Goal: Task Accomplishment & Management: Use online tool/utility

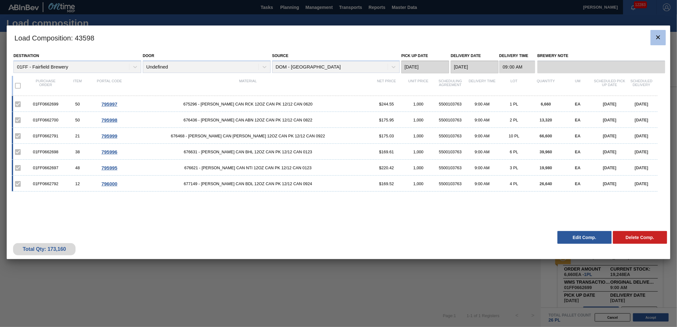
scroll to position [168, 0]
click at [660, 38] on icon "botão de ícone" at bounding box center [659, 37] width 8 height 8
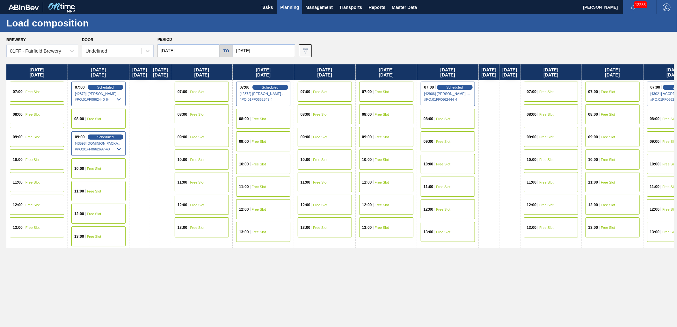
drag, startPoint x: 182, startPoint y: 50, endPoint x: 182, endPoint y: 58, distance: 7.3
click at [182, 50] on input "[DATE]" at bounding box center [189, 50] width 62 height 13
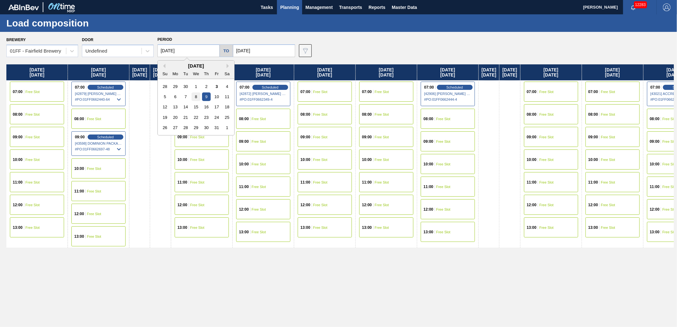
click at [196, 98] on div "8" at bounding box center [196, 96] width 9 height 9
type input "[DATE]"
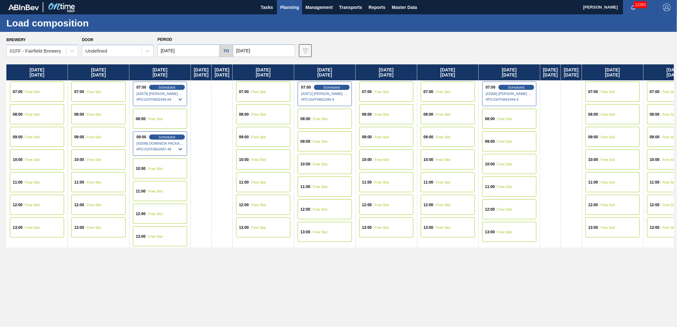
click at [40, 112] on div "08:00 Free Slot" at bounding box center [37, 114] width 54 height 20
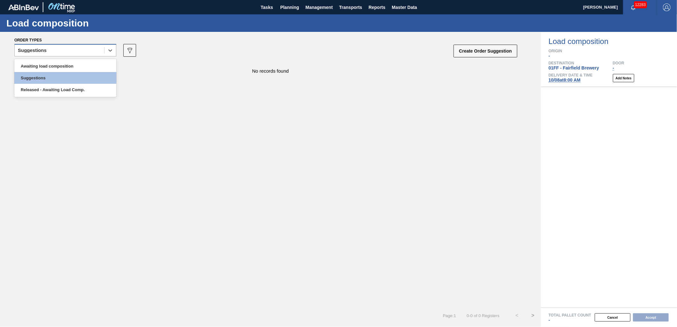
click at [94, 53] on div "Suggestions" at bounding box center [60, 50] width 90 height 9
click at [70, 63] on div "Awaiting load composition" at bounding box center [65, 66] width 102 height 12
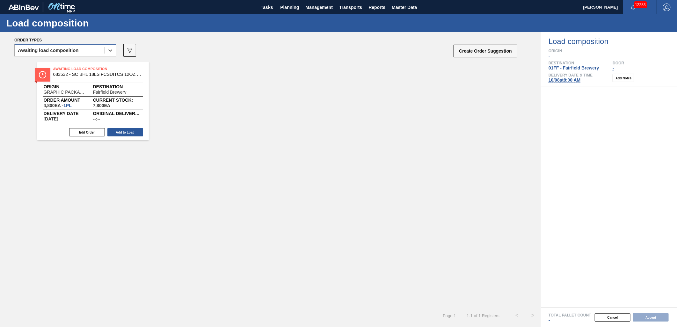
click at [82, 49] on div "Awaiting load composition" at bounding box center [60, 50] width 90 height 9
click at [69, 49] on div "Awaiting load composition" at bounding box center [48, 50] width 61 height 4
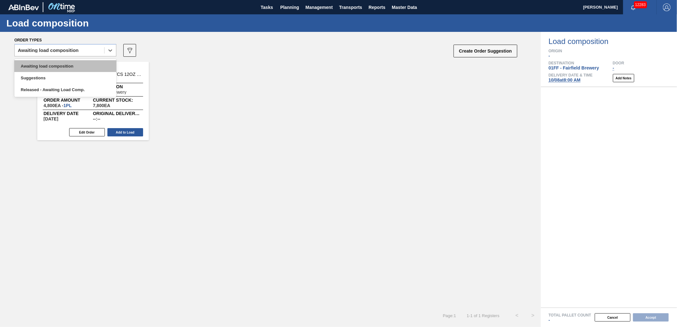
click at [61, 67] on div "Awaiting load composition" at bounding box center [65, 66] width 102 height 12
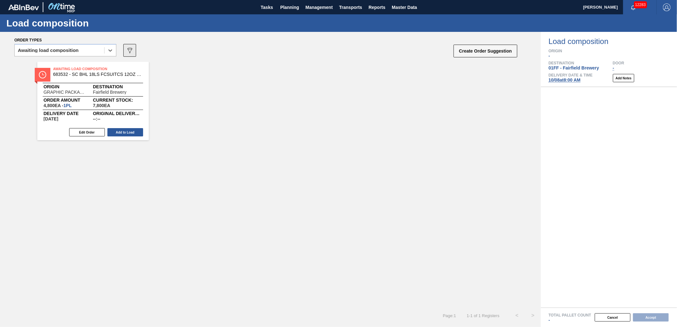
click at [127, 52] on icon "089F7B8B-B2A5-4AFE-B5C0-19BA573D28AC" at bounding box center [130, 51] width 8 height 8
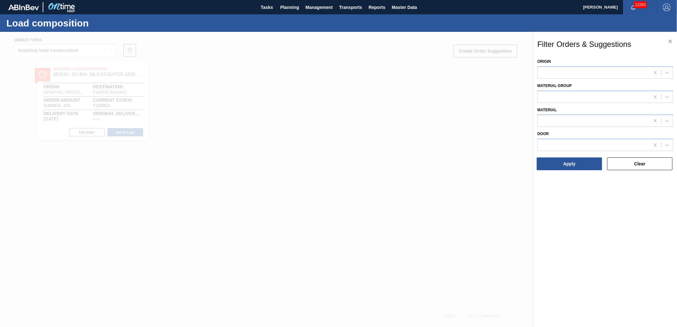
click at [144, 69] on div at bounding box center [338, 195] width 677 height 327
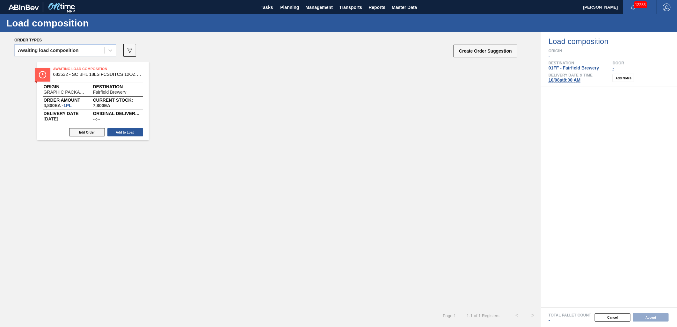
click at [85, 131] on button "Edit Order" at bounding box center [87, 132] width 36 height 8
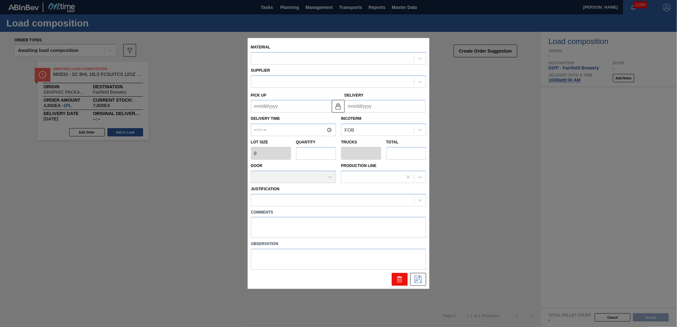
click at [394, 280] on button at bounding box center [400, 279] width 16 height 13
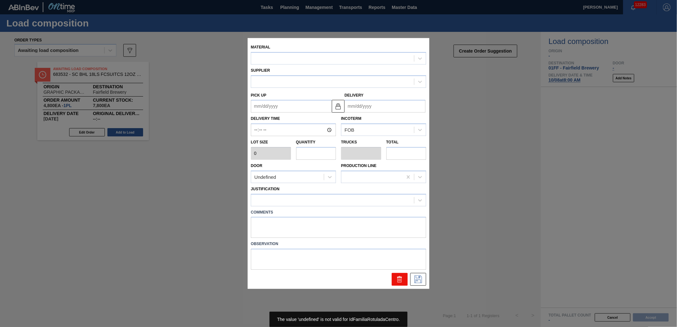
type input "4,800"
type input "1"
type input "0.042"
type input "4,800"
type up "10/05/2025"
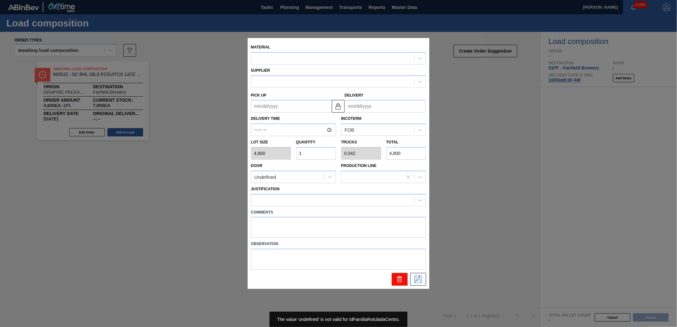
type input "[DATE]"
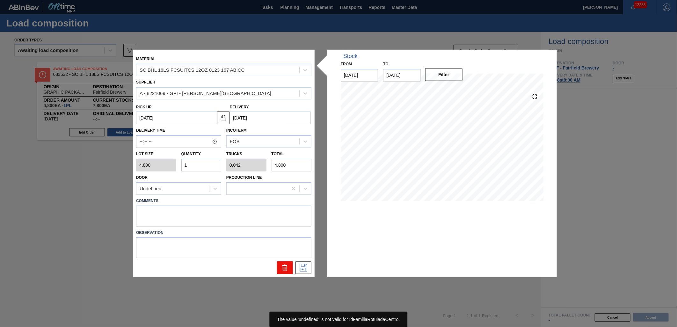
click at [283, 264] on icon at bounding box center [285, 268] width 8 height 8
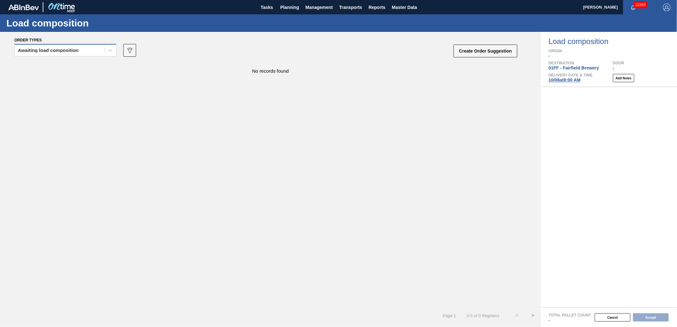
click at [69, 53] on div "Awaiting load composition" at bounding box center [60, 50] width 90 height 9
click at [65, 62] on div "Awaiting load composition" at bounding box center [65, 66] width 102 height 12
click at [97, 41] on div "Order types" at bounding box center [266, 40] width 504 height 6
click at [94, 51] on div "Awaiting load composition" at bounding box center [60, 50] width 90 height 9
click at [86, 65] on div "Awaiting load composition" at bounding box center [65, 66] width 102 height 12
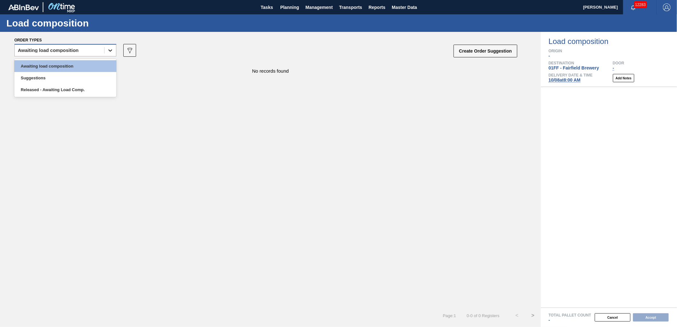
click at [105, 47] on div at bounding box center [110, 50] width 11 height 11
click at [84, 66] on div "Awaiting load composition" at bounding box center [65, 66] width 102 height 12
click at [134, 52] on button "089F7B8B-B2A5-4AFE-B5C0-19BA573D28AC" at bounding box center [129, 50] width 13 height 13
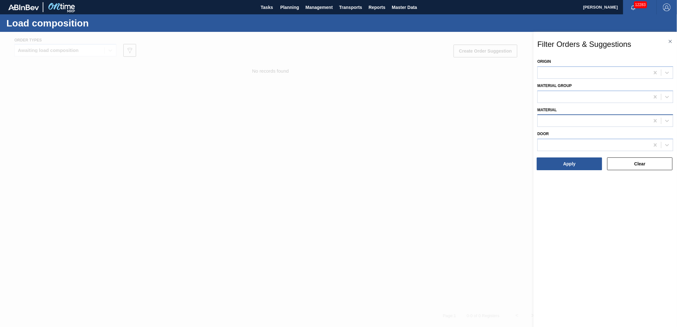
click at [563, 121] on div at bounding box center [594, 120] width 112 height 9
click at [428, 157] on div at bounding box center [338, 195] width 677 height 327
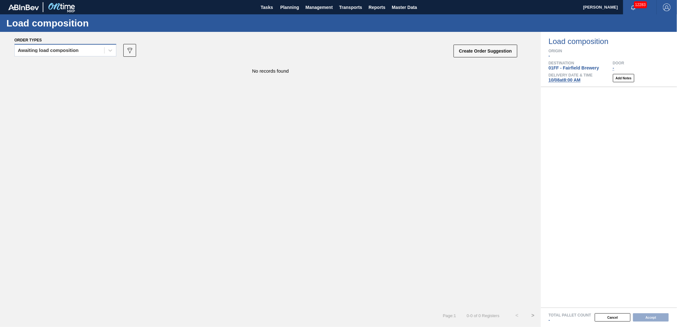
click at [93, 52] on div "Awaiting load composition" at bounding box center [60, 50] width 90 height 9
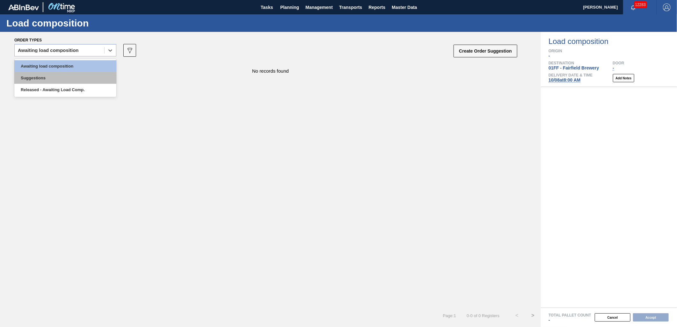
click at [75, 74] on div "Suggestions" at bounding box center [65, 78] width 102 height 12
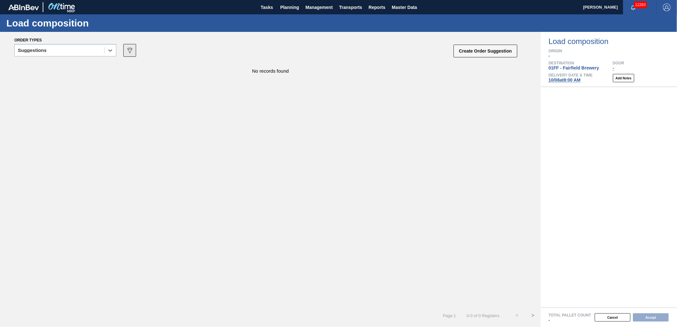
click at [126, 53] on icon "089F7B8B-B2A5-4AFE-B5C0-19BA573D28AC" at bounding box center [130, 51] width 8 height 8
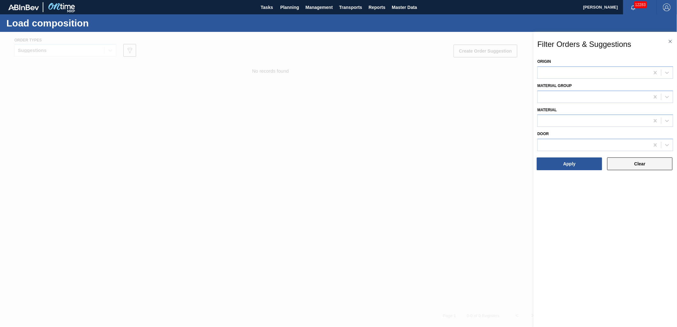
click at [629, 164] on button "Clear" at bounding box center [639, 164] width 65 height 13
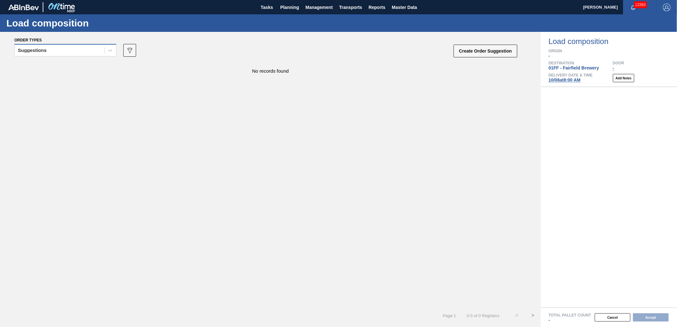
click at [73, 51] on div "Suggestions" at bounding box center [60, 50] width 90 height 9
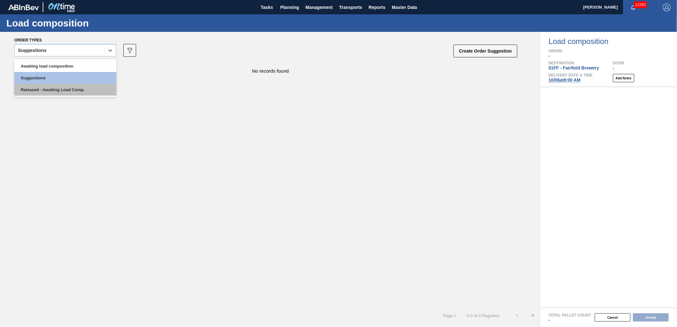
click at [57, 89] on div "Released - Awaiting Load Comp." at bounding box center [65, 90] width 102 height 12
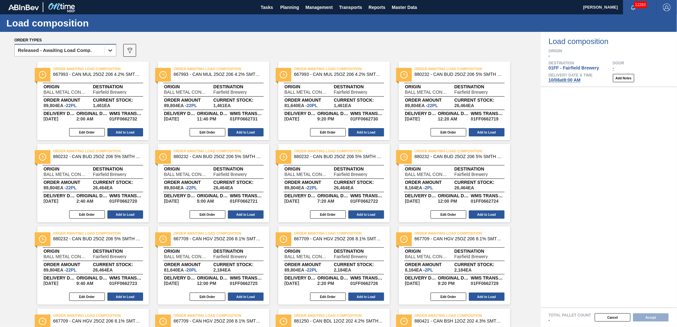
click at [113, 54] on div at bounding box center [110, 50] width 11 height 11
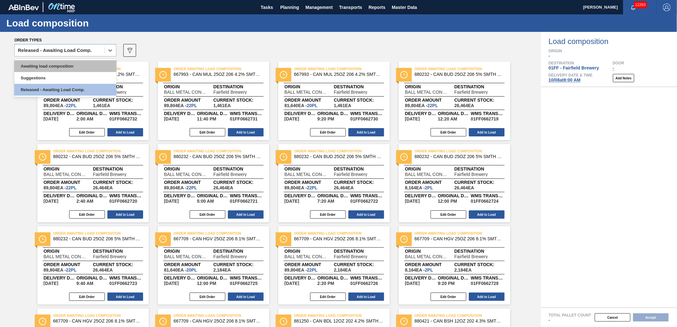
click at [92, 67] on div "Awaiting load composition" at bounding box center [65, 66] width 102 height 12
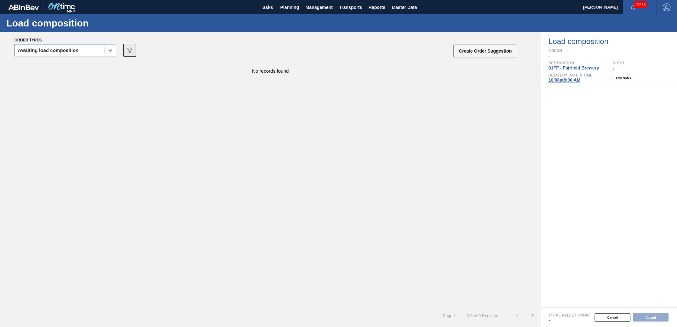
click at [128, 54] on icon "089F7B8B-B2A5-4AFE-B5C0-19BA573D28AC" at bounding box center [130, 51] width 8 height 8
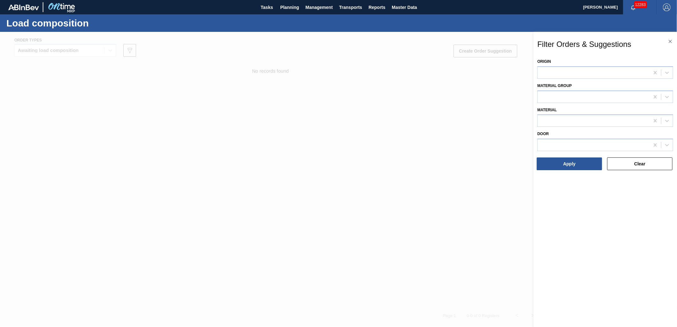
click at [233, 123] on div at bounding box center [338, 195] width 677 height 327
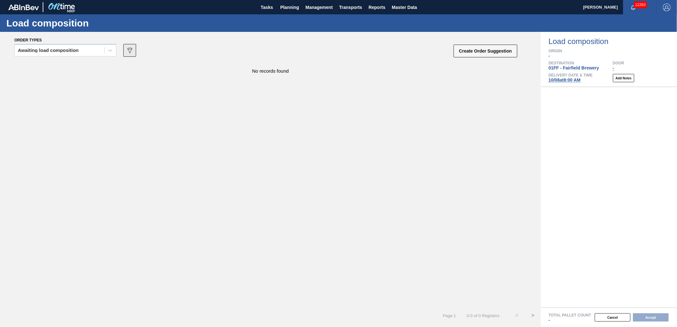
click at [127, 52] on icon "089F7B8B-B2A5-4AFE-B5C0-19BA573D28AC" at bounding box center [130, 51] width 8 height 8
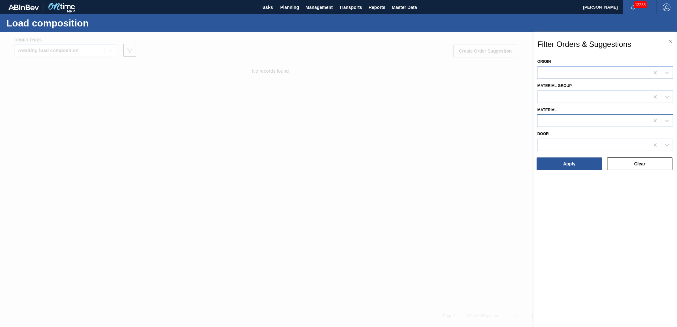
click at [560, 115] on div at bounding box center [606, 120] width 136 height 12
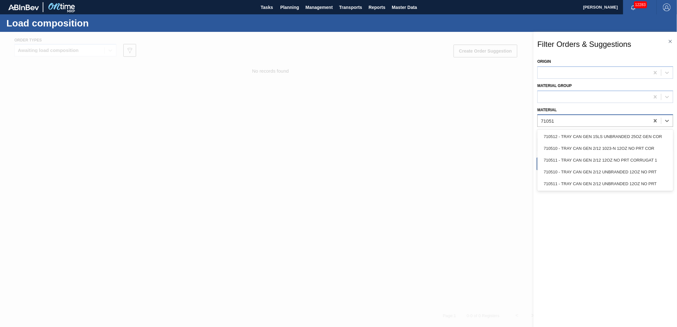
type input "710511"
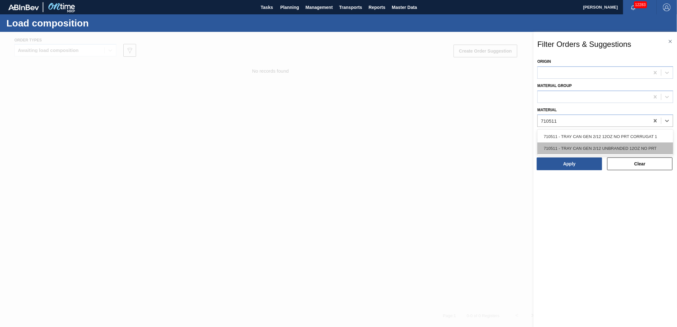
click at [572, 148] on div "710511 - TRAY CAN GEN 2/12 UNBRANDED 12OZ NO PRT" at bounding box center [606, 149] width 136 height 12
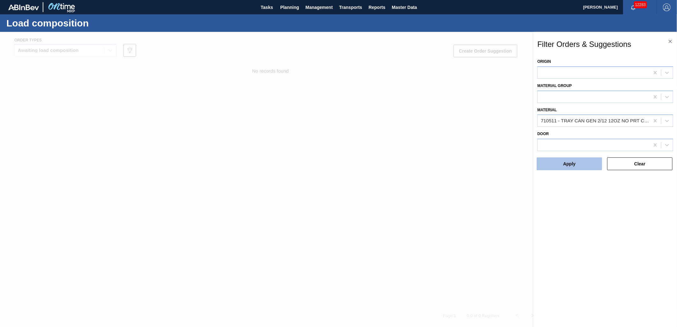
click at [567, 167] on button "Apply" at bounding box center [569, 164] width 65 height 13
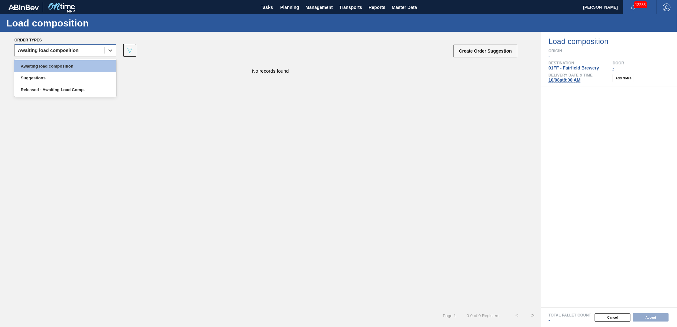
click at [73, 48] on div "Awaiting load composition" at bounding box center [48, 50] width 61 height 4
click at [66, 64] on div "Awaiting load composition" at bounding box center [65, 66] width 102 height 12
click at [98, 50] on div "Awaiting load composition" at bounding box center [60, 50] width 90 height 9
click at [88, 64] on div "Awaiting load composition" at bounding box center [65, 66] width 102 height 12
click at [68, 50] on div "Awaiting load composition" at bounding box center [48, 50] width 61 height 4
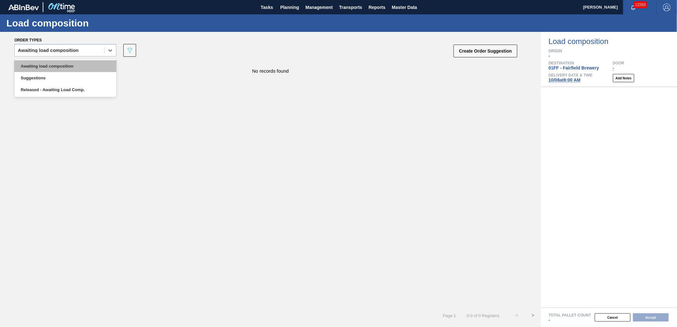
click at [64, 65] on div "Awaiting load composition" at bounding box center [65, 66] width 102 height 12
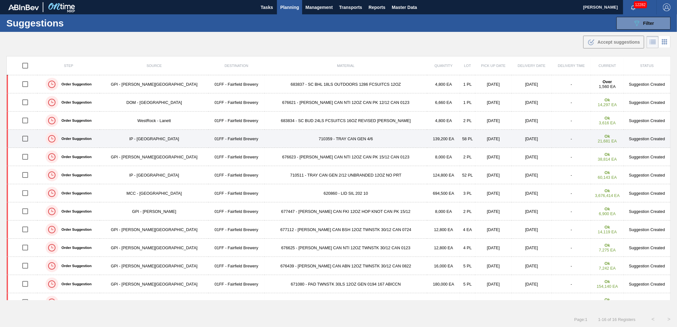
click at [27, 139] on input "checkbox" at bounding box center [24, 138] width 13 height 13
checkbox input "true"
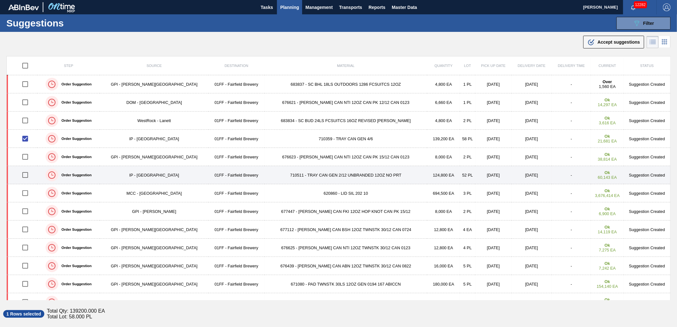
click at [26, 178] on input "checkbox" at bounding box center [24, 174] width 13 height 13
checkbox input "true"
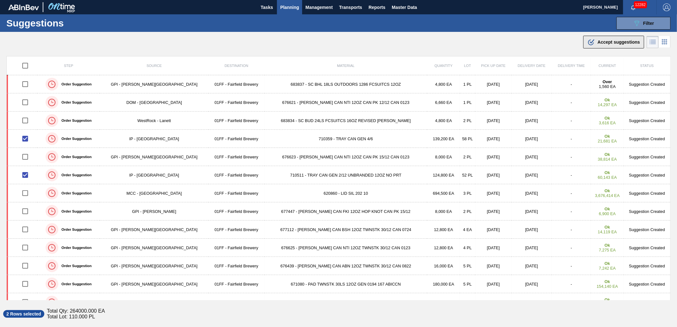
click at [601, 44] on span "Accept suggestions" at bounding box center [619, 42] width 42 height 5
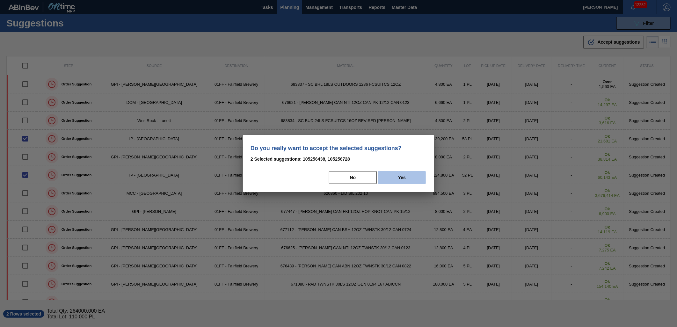
click at [394, 177] on button "Yes" at bounding box center [402, 177] width 48 height 13
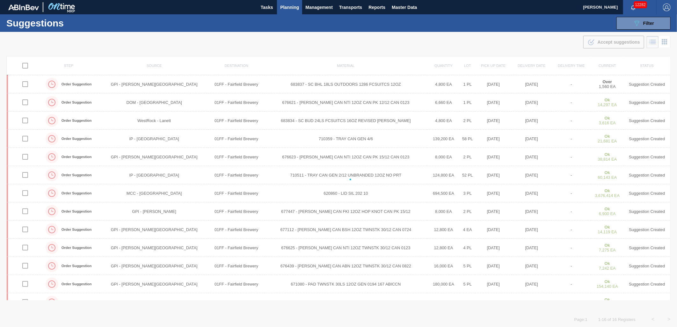
checkbox input "false"
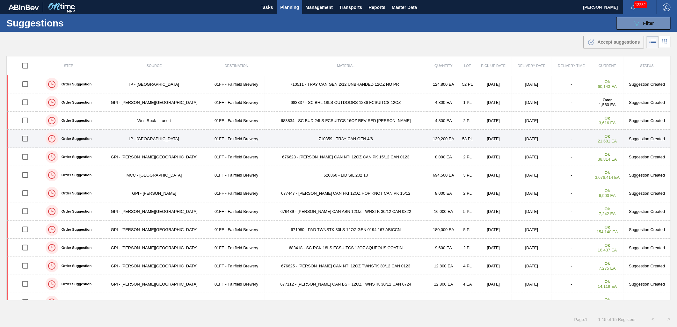
click at [36, 137] on div at bounding box center [25, 138] width 22 height 13
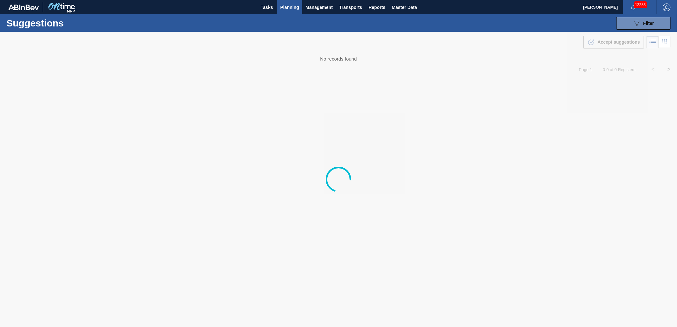
type from "[DATE]"
type to "[DATE]"
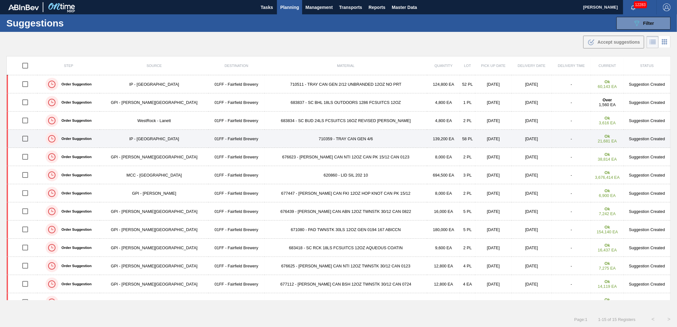
click at [29, 141] on input "checkbox" at bounding box center [24, 138] width 13 height 13
checkbox input "true"
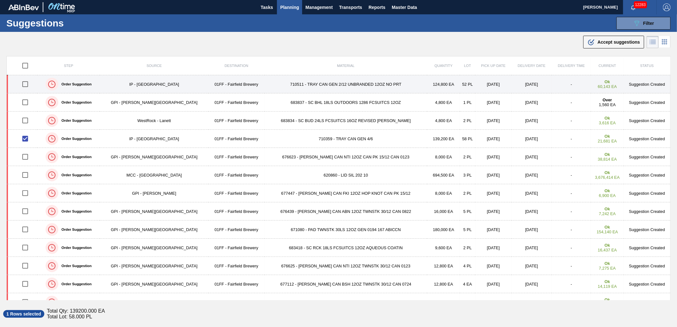
click at [23, 83] on input "checkbox" at bounding box center [24, 83] width 13 height 13
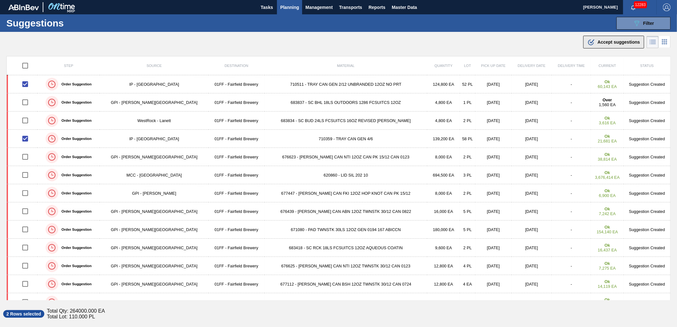
click at [601, 47] on button ".b{fill:var(--color-action-default)} Accept suggestions" at bounding box center [614, 42] width 61 height 13
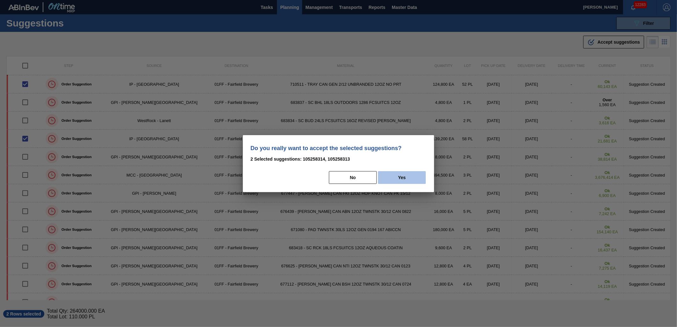
click at [414, 178] on button "Yes" at bounding box center [402, 177] width 48 height 13
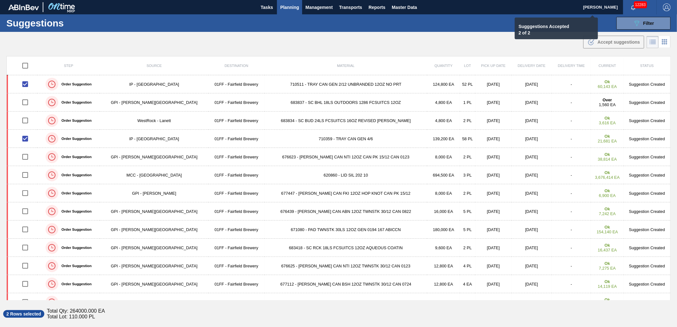
checkbox input "false"
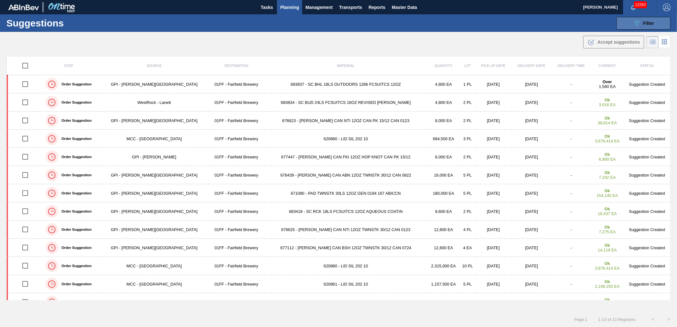
click at [634, 23] on icon "089F7B8B-B2A5-4AFE-B5C0-19BA573D28AC" at bounding box center [637, 23] width 8 height 8
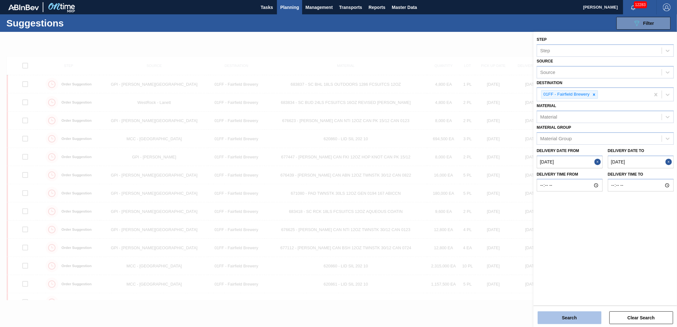
click at [560, 318] on button "Search" at bounding box center [570, 318] width 64 height 13
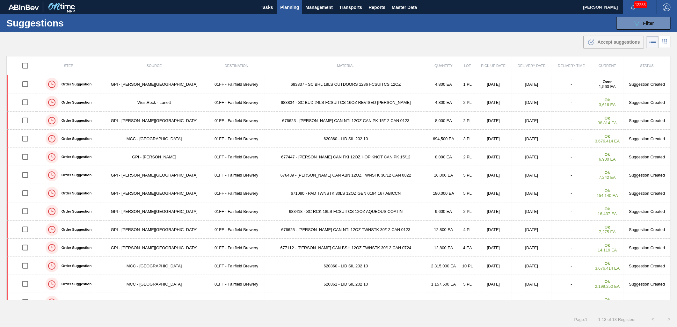
click at [294, 11] on span "Planning" at bounding box center [289, 8] width 19 height 8
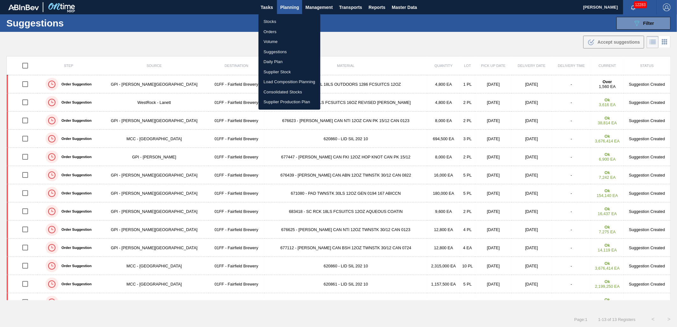
click at [287, 18] on li "Stocks" at bounding box center [290, 22] width 62 height 10
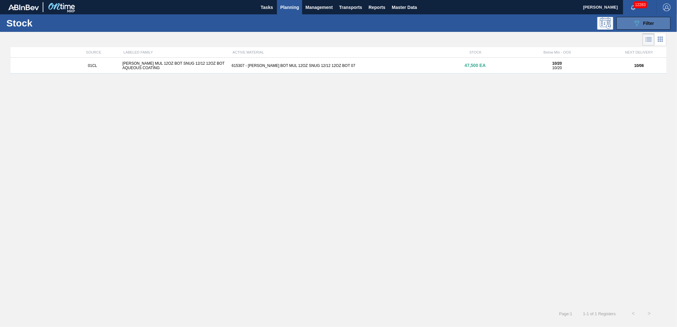
click at [643, 23] on div "089F7B8B-B2A5-4AFE-B5C0-19BA573D28AC Filter" at bounding box center [643, 23] width 21 height 8
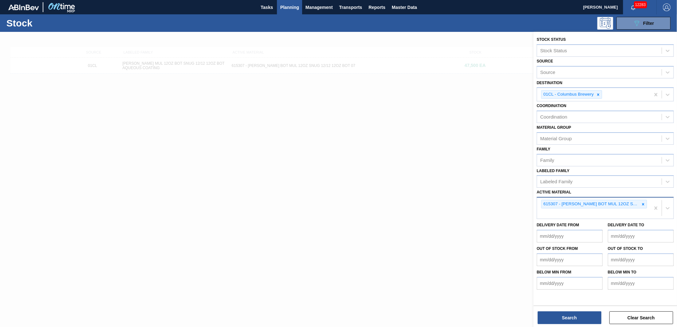
click at [648, 203] on div "615307 - CARR BOT MUL 12OZ SNUG 12/12 12OZ BOT 07" at bounding box center [593, 208] width 113 height 21
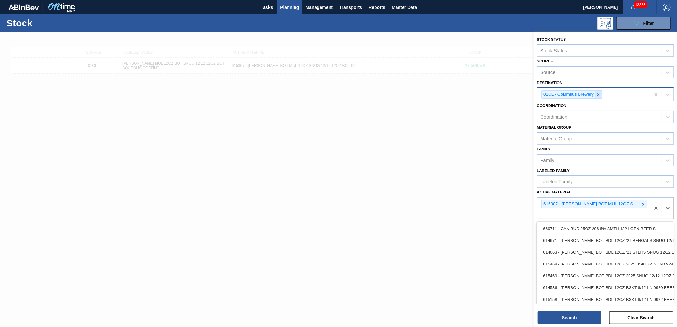
click at [598, 96] on icon at bounding box center [598, 94] width 4 height 4
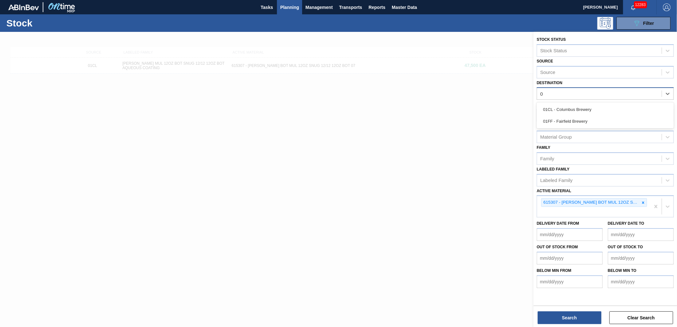
type input "01"
click at [582, 115] on div "01FF - Fairfield Brewery" at bounding box center [605, 121] width 137 height 12
click at [643, 202] on icon at bounding box center [643, 204] width 4 height 4
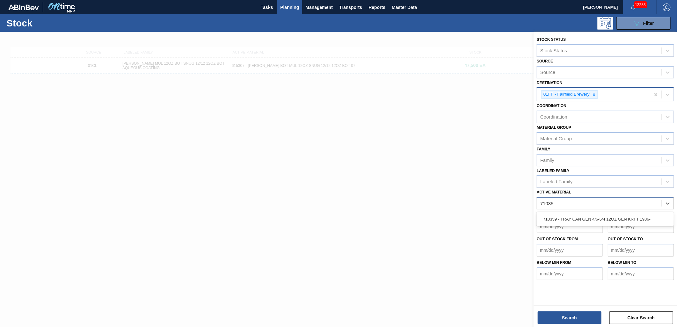
type Material "710359"
click at [588, 216] on div "710359 - TRAY CAN GEN 4/6-6/4 12OZ GEN KRFT 1986-" at bounding box center [605, 219] width 137 height 12
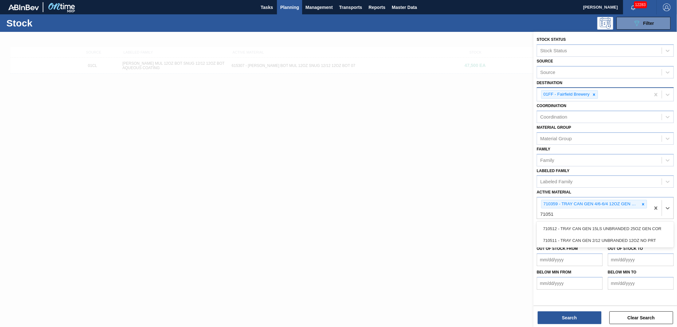
type Material "710511"
click at [604, 227] on div "710511 - TRAY CAN GEN 2/12 UNBRANDED 12OZ NO PRT" at bounding box center [605, 229] width 137 height 12
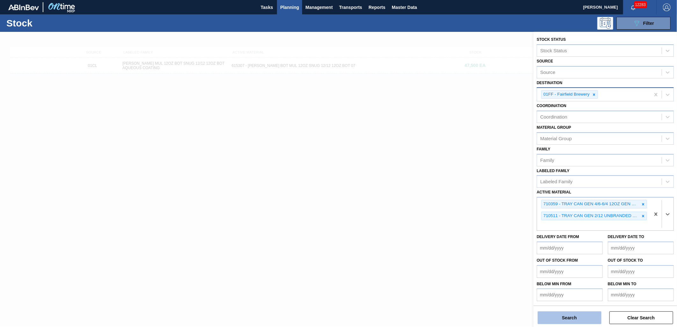
drag, startPoint x: 563, startPoint y: 302, endPoint x: 568, endPoint y: 318, distance: 16.6
click at [563, 302] on div "Stock Status Stock Status Source Source Destination 01FF - Fairfield Brewery Co…" at bounding box center [605, 168] width 143 height 273
click at [568, 319] on button "Search" at bounding box center [570, 318] width 64 height 13
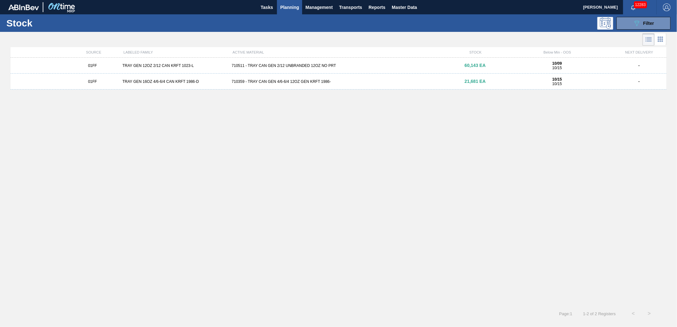
click at [266, 67] on div "710511 - TRAY CAN GEN 2/12 UNBRANDED 12OZ NO PRT" at bounding box center [338, 65] width 219 height 4
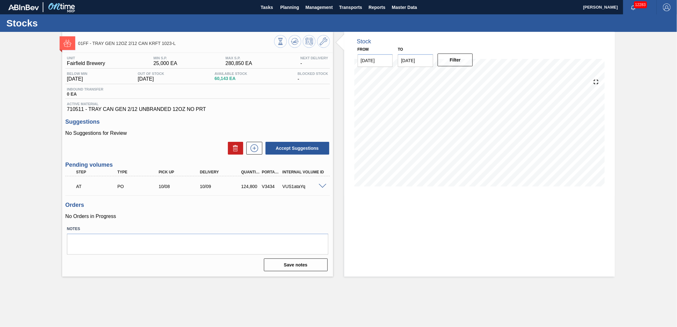
click at [162, 100] on div "Unit Fairfield Brewery MIN S.P. 25,000 EA MAX S.P. 280,850 EA Next Delivery - B…" at bounding box center [197, 84] width 265 height 56
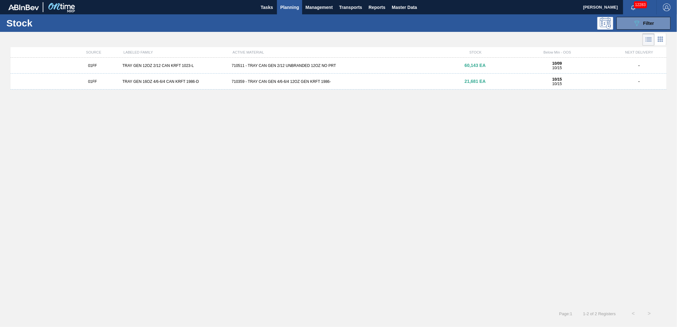
click at [303, 85] on div "01FF TRAY GEN 16OZ 4/6-6/4 CAN KRFT 1986-D 710359 - TRAY CAN GEN 4/6-6/4 12OZ G…" at bounding box center [339, 82] width 656 height 16
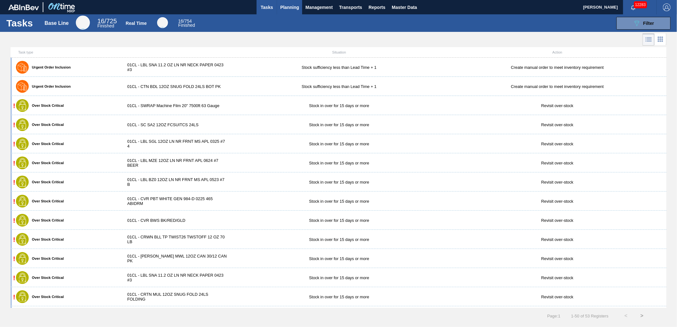
click at [297, 5] on span "Planning" at bounding box center [289, 8] width 19 height 8
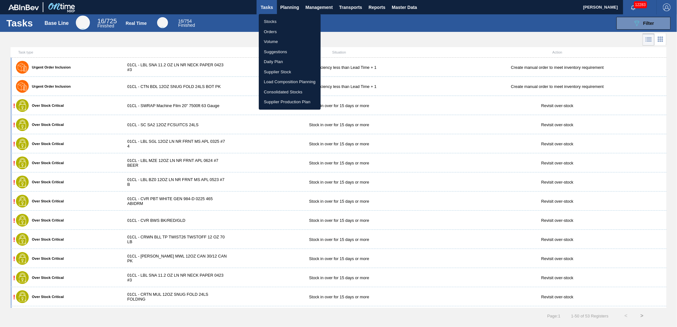
click at [318, 7] on div at bounding box center [338, 163] width 677 height 327
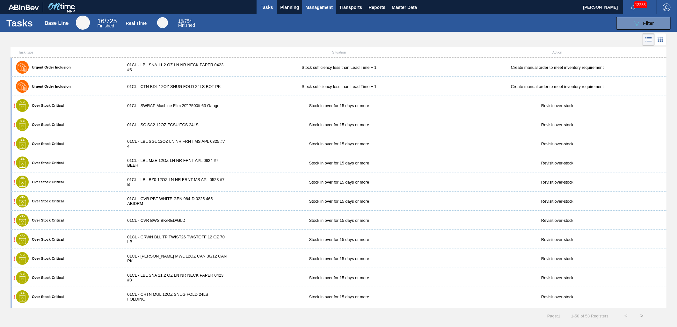
click at [333, 8] on span "Management" at bounding box center [318, 8] width 27 height 8
click at [351, 8] on div at bounding box center [338, 163] width 677 height 327
click at [351, 8] on span "Transports" at bounding box center [350, 8] width 23 height 8
click at [346, 30] on li "[GEOGRAPHIC_DATA]" at bounding box center [355, 32] width 54 height 10
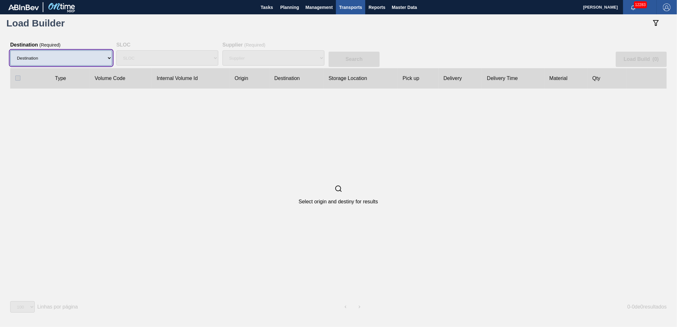
click at [108, 61] on select "Destination 01BV - Baldwinsville Brewery 01CL - Columbus Brewery 01CV - Carters…" at bounding box center [61, 57] width 102 height 15
select select "8"
click at [10, 50] on select "Destination 01BV - Baldwinsville Brewery 01CL - Columbus Brewery 01CV - Carters…" at bounding box center [61, 57] width 102 height 15
select select "N/A"
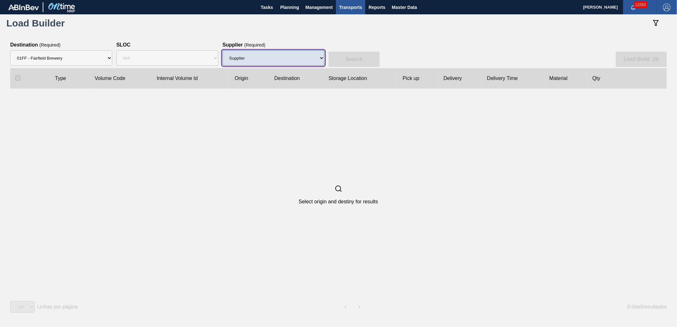
click at [273, 60] on select "Supplier 8329501 - ACCORD CARTON CO 8341298 - ACCREDO PACKAGING INC 8342425 - A…" at bounding box center [274, 57] width 102 height 15
click at [288, 50] on select "Supplier 8329501 - ACCORD CARTON CO 8341298 - ACCREDO PACKAGING INC 8342425 - A…" at bounding box center [274, 57] width 102 height 15
select select "1474"
click at [223, 50] on select "Supplier 8329501 - ACCORD CARTON CO 8341298 - ACCREDO PACKAGING INC 8342425 - A…" at bounding box center [274, 57] width 102 height 15
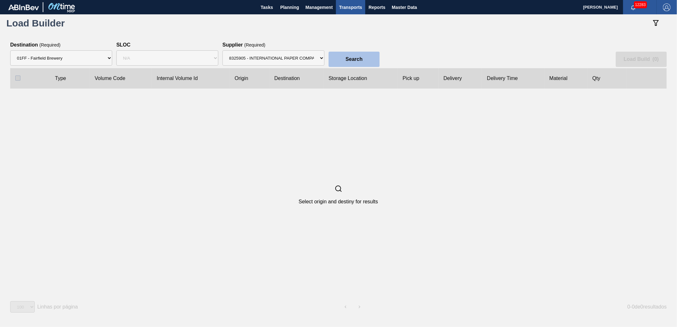
click at [370, 62] on button "Search" at bounding box center [354, 59] width 51 height 15
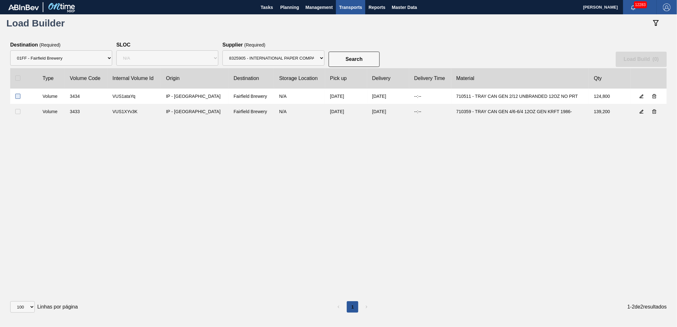
click at [18, 98] on input "checkbox" at bounding box center [17, 96] width 5 height 5
checkbox input "true"
click at [16, 113] on input "checkbox" at bounding box center [17, 111] width 5 height 5
checkbox input "true"
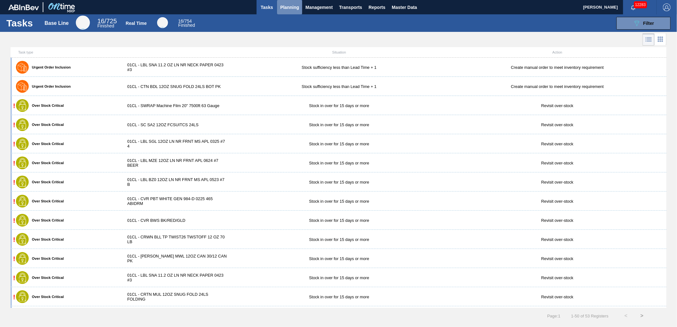
click at [287, 9] on span "Planning" at bounding box center [289, 8] width 19 height 8
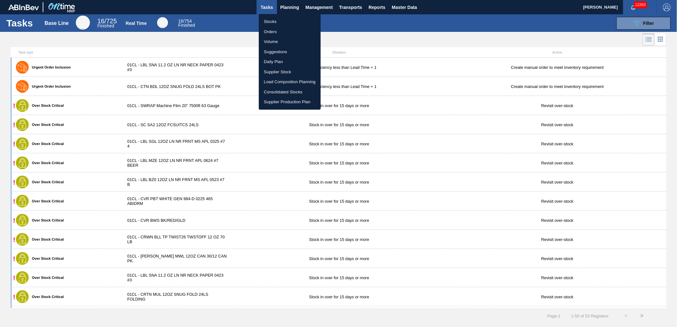
click at [640, 25] on div at bounding box center [338, 163] width 677 height 327
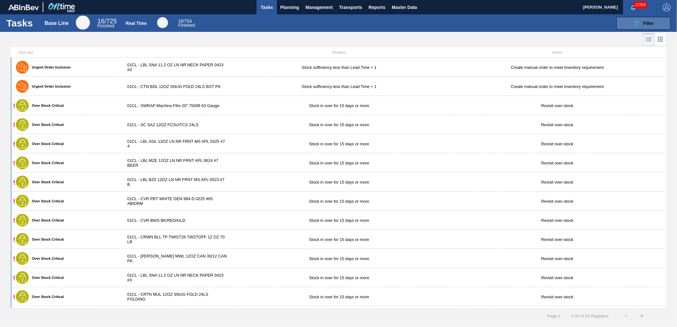
click at [636, 24] on icon "089F7B8B-B2A5-4AFE-B5C0-19BA573D28AC" at bounding box center [637, 23] width 8 height 8
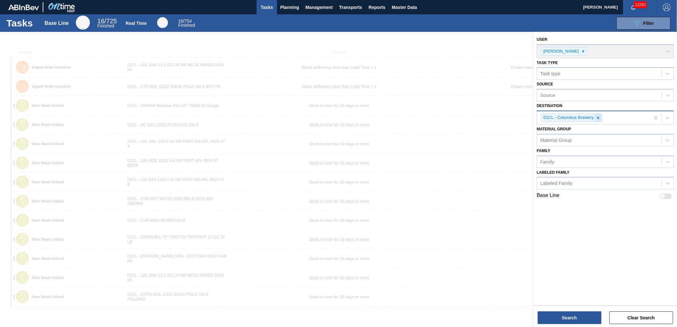
click at [596, 118] on div at bounding box center [598, 118] width 7 height 8
type input "01"
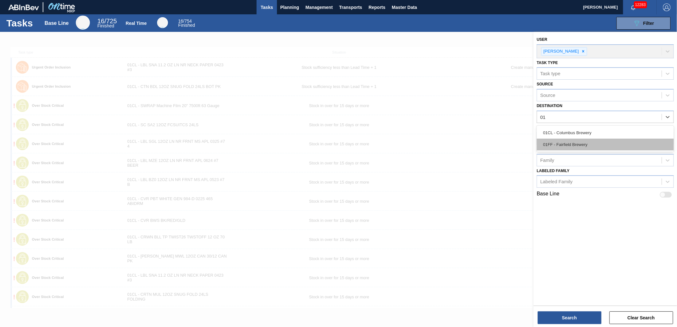
click at [584, 139] on div "01FF - Fairfield Brewery" at bounding box center [605, 145] width 137 height 12
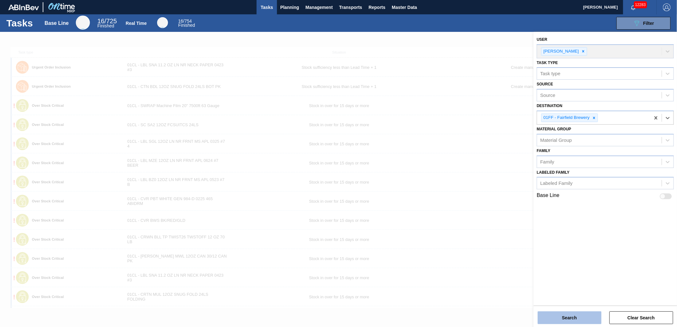
click at [575, 317] on button "Search" at bounding box center [570, 318] width 64 height 13
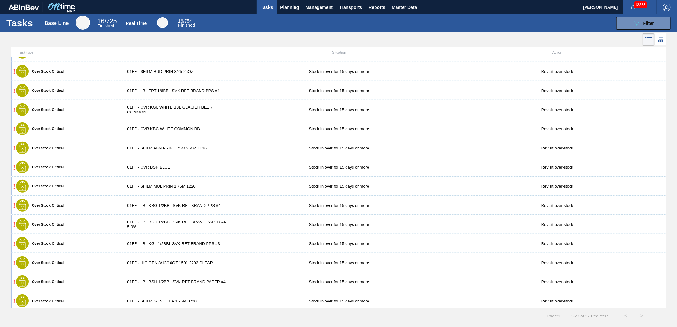
scroll to position [266, 0]
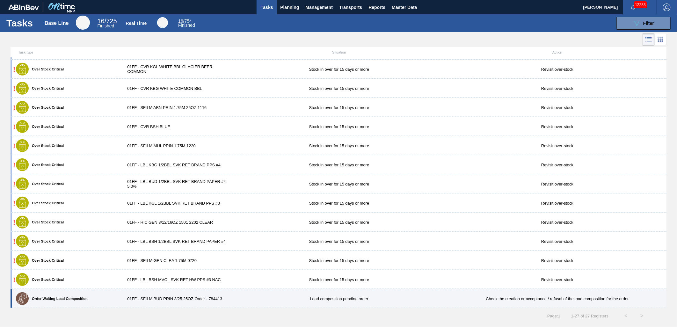
click at [318, 301] on div "Load composition pending order" at bounding box center [339, 299] width 218 height 5
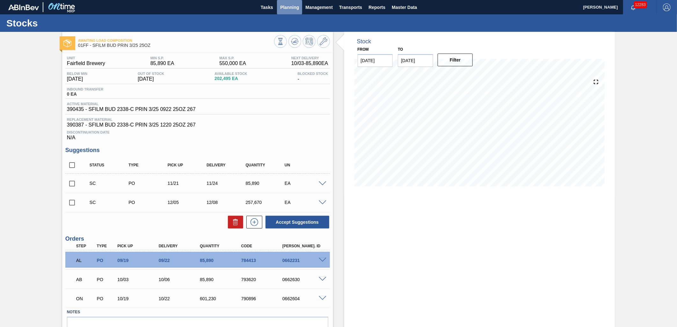
click at [284, 4] on span "Planning" at bounding box center [289, 8] width 19 height 8
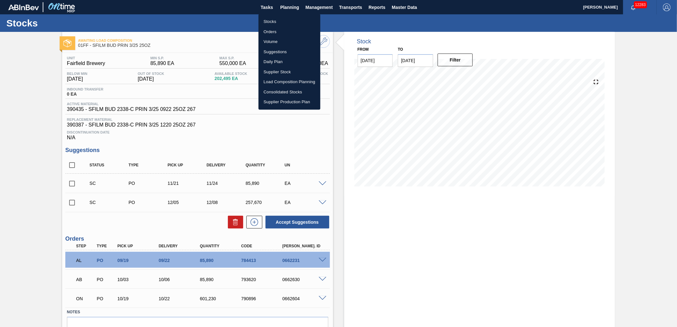
click at [281, 49] on li "Suggestions" at bounding box center [290, 52] width 62 height 10
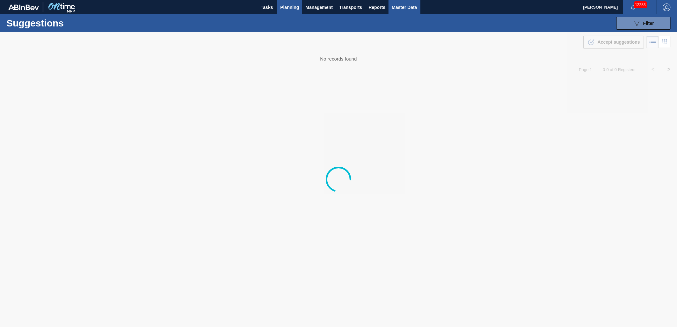
type from "[DATE]"
type to "[DATE]"
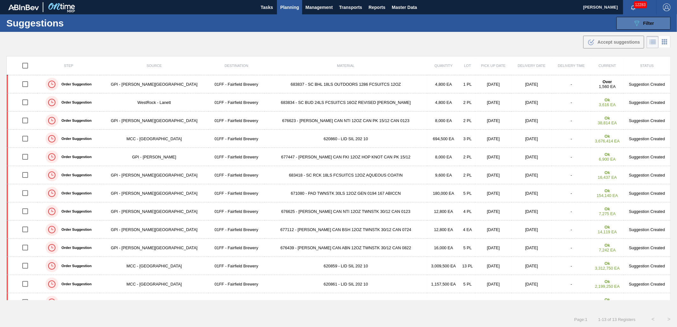
click at [652, 25] on span "Filter" at bounding box center [648, 23] width 11 height 5
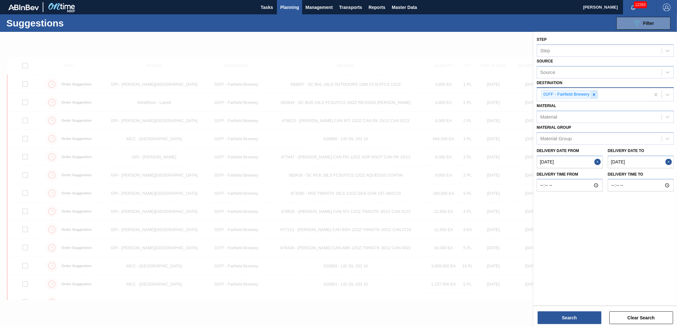
click at [596, 94] on icon at bounding box center [594, 94] width 4 height 4
type input "01"
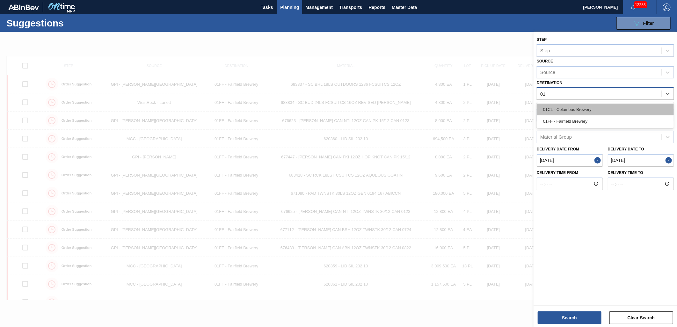
click at [590, 106] on div "01CL - Columbus Brewery" at bounding box center [605, 110] width 137 height 12
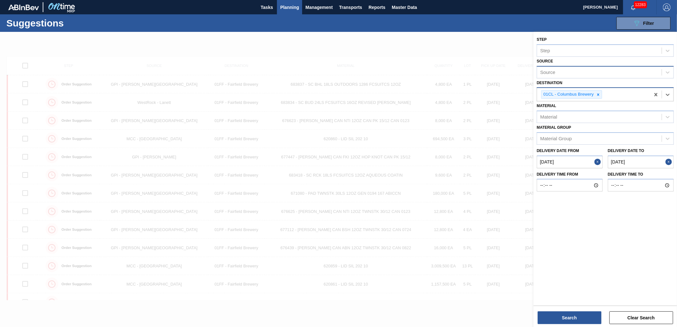
click at [578, 69] on div "Source" at bounding box center [599, 72] width 125 height 9
type input "Dom"
click at [575, 86] on div "8325026 - DOMINION PACKAGING, INC." at bounding box center [605, 88] width 137 height 12
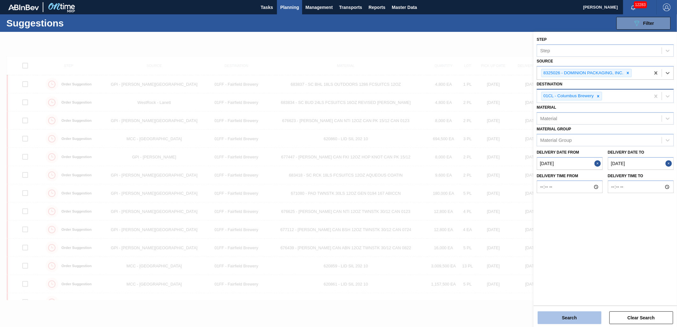
click at [562, 316] on button "Search" at bounding box center [570, 318] width 64 height 13
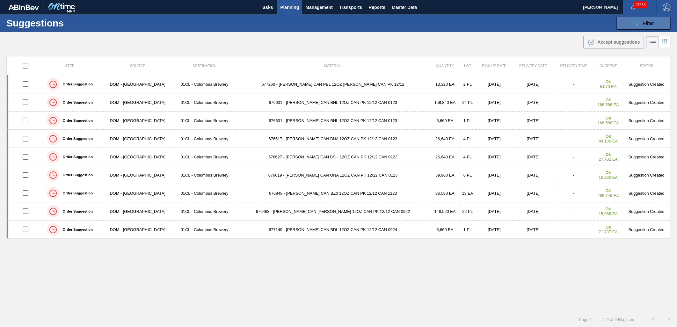
click at [635, 25] on icon "089F7B8B-B2A5-4AFE-B5C0-19BA573D28AC" at bounding box center [637, 23] width 8 height 8
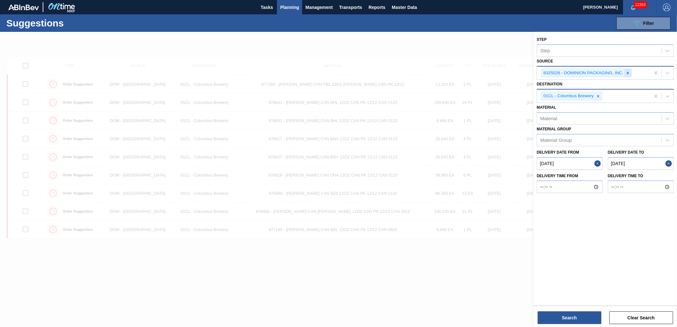
click at [628, 74] on icon at bounding box center [628, 73] width 4 height 4
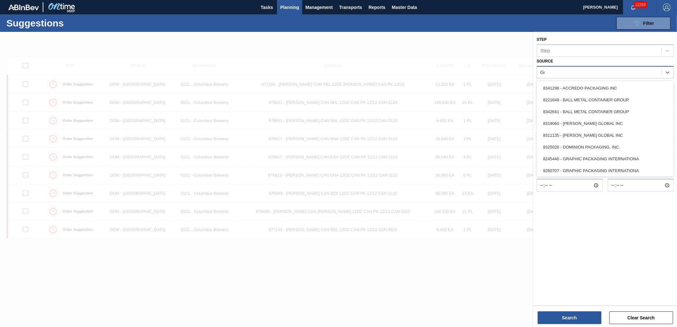
type input "Gra"
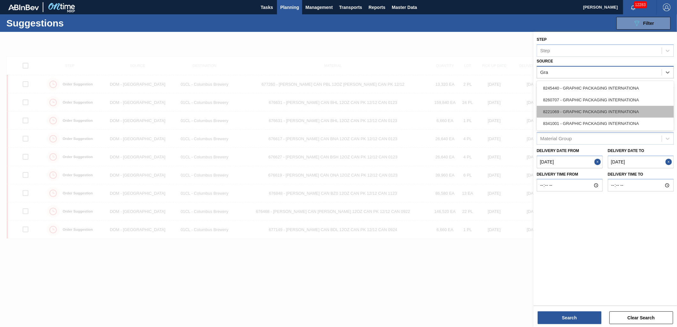
click at [596, 114] on div "8221069 - GRAPHIC PACKAGING INTERNATIONA" at bounding box center [605, 112] width 137 height 12
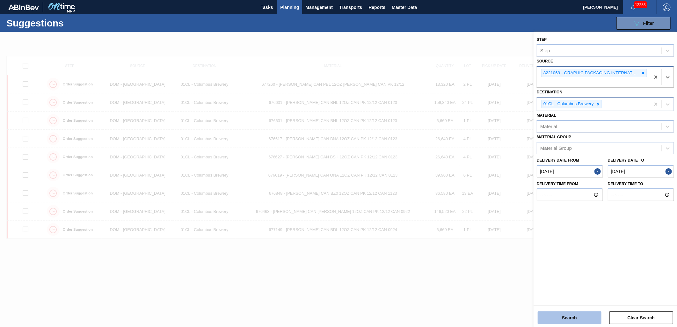
click at [576, 317] on button "Search" at bounding box center [570, 318] width 64 height 13
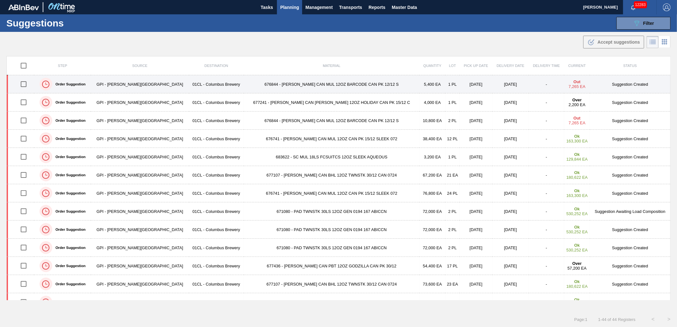
click at [420, 84] on td "5,400 EA" at bounding box center [433, 84] width 26 height 18
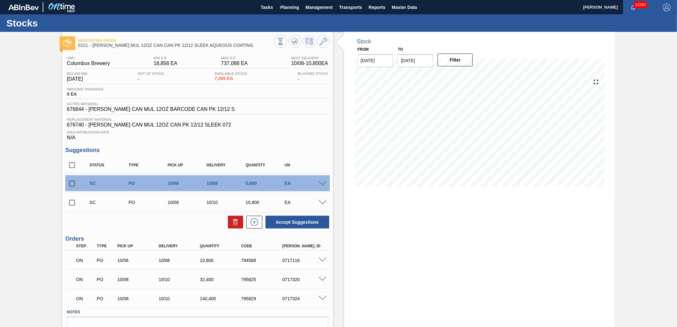
click at [73, 203] on input "checkbox" at bounding box center [71, 202] width 13 height 13
click at [295, 221] on button "Accept Suggestions" at bounding box center [298, 222] width 64 height 13
checkbox input "false"
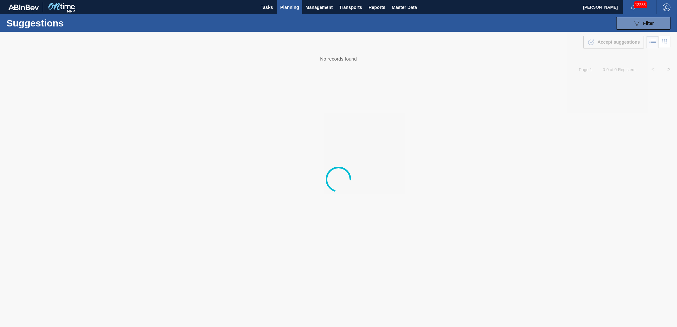
type from "[DATE]"
type to "[DATE]"
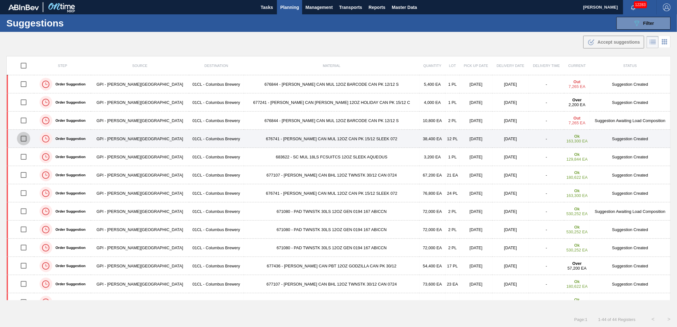
click at [27, 141] on input "checkbox" at bounding box center [23, 138] width 13 height 13
checkbox input "true"
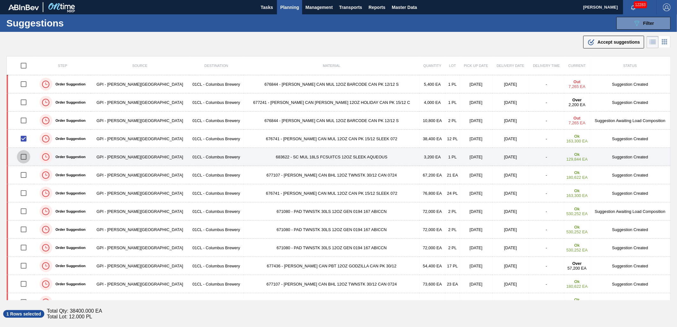
click at [27, 158] on input "checkbox" at bounding box center [23, 156] width 13 height 13
checkbox input "true"
drag, startPoint x: 26, startPoint y: 139, endPoint x: 30, endPoint y: 158, distance: 20.0
click at [26, 139] on input "checkbox" at bounding box center [23, 138] width 13 height 13
checkbox input "false"
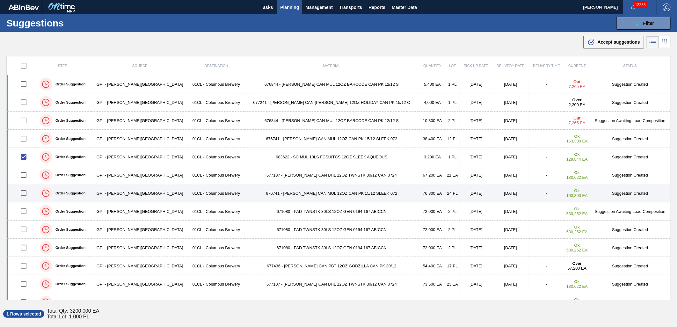
click at [28, 195] on input "checkbox" at bounding box center [23, 193] width 13 height 13
checkbox input "true"
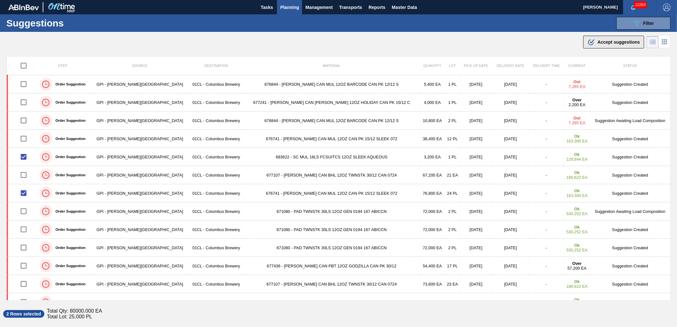
click at [585, 43] on button ".b{fill:var(--color-action-default)} Accept suggestions" at bounding box center [614, 42] width 61 height 13
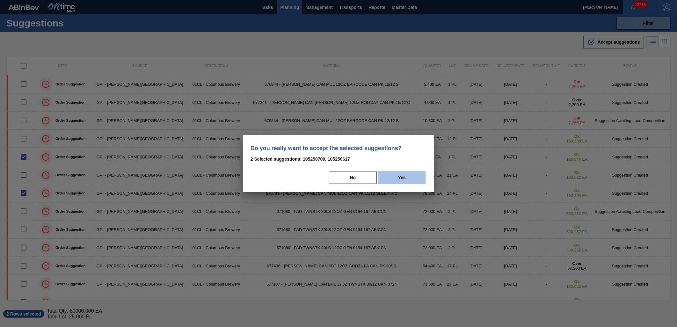
click at [414, 176] on button "Yes" at bounding box center [402, 177] width 48 height 13
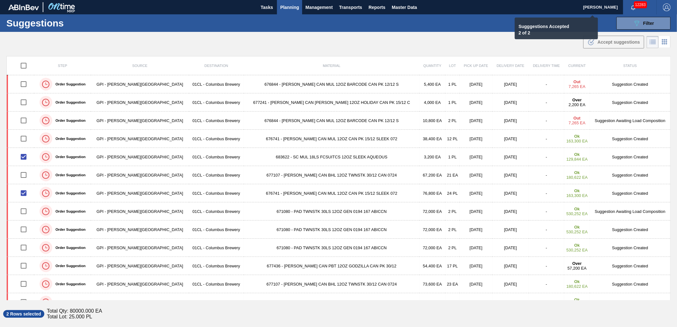
checkbox input "false"
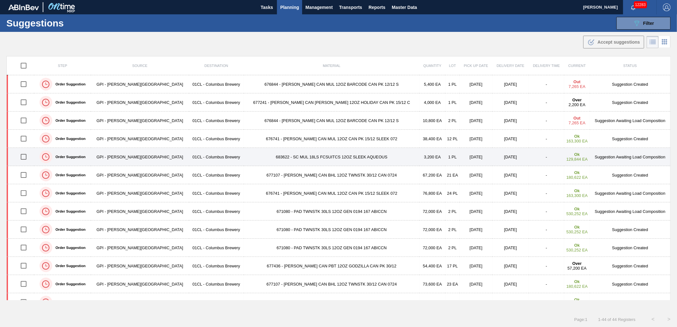
click at [30, 158] on input "checkbox" at bounding box center [23, 156] width 13 height 13
checkbox input "true"
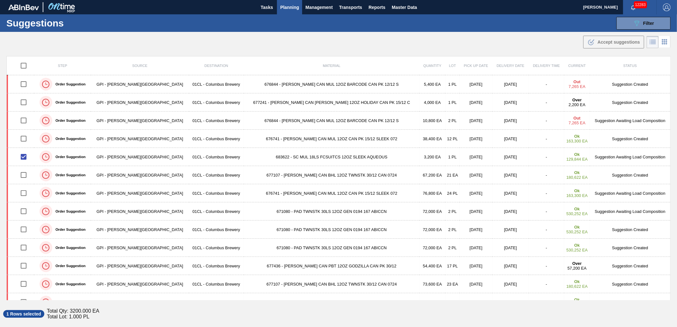
click at [460, 129] on td "[DATE]" at bounding box center [476, 121] width 33 height 18
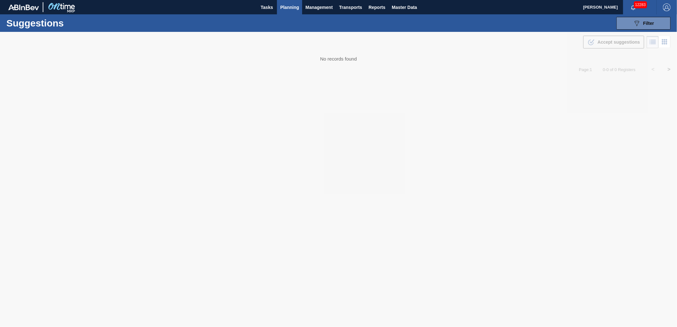
type from "[DATE]"
type to "[DATE]"
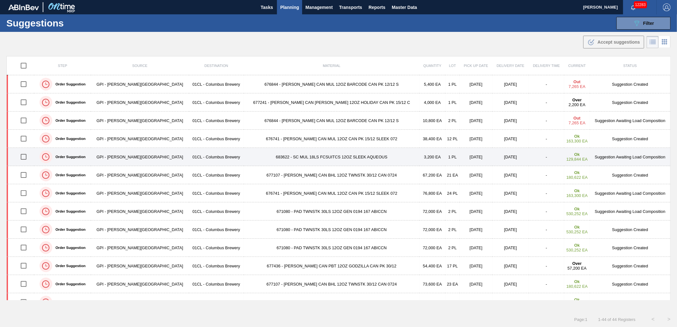
click at [28, 159] on input "checkbox" at bounding box center [23, 156] width 13 height 13
click at [26, 158] on input "checkbox" at bounding box center [23, 156] width 13 height 13
checkbox input "false"
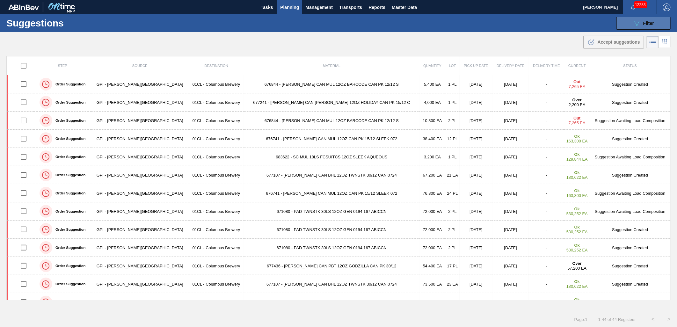
drag, startPoint x: 630, startPoint y: 21, endPoint x: 627, endPoint y: 22, distance: 3.6
click at [630, 21] on button "089F7B8B-B2A5-4AFE-B5C0-19BA573D28AC Filter" at bounding box center [644, 23] width 54 height 13
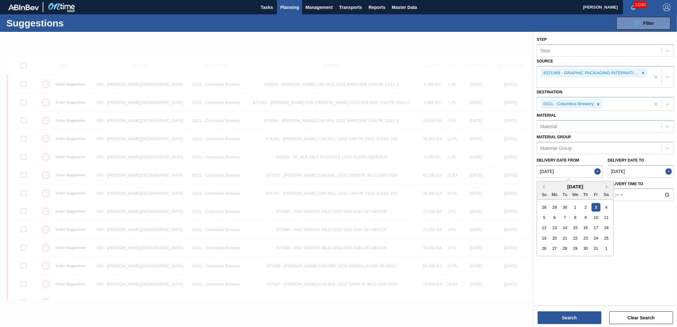
click at [576, 172] on from "[DATE]" at bounding box center [570, 171] width 66 height 13
click at [577, 227] on div "15" at bounding box center [575, 228] width 9 height 9
type from "[DATE]"
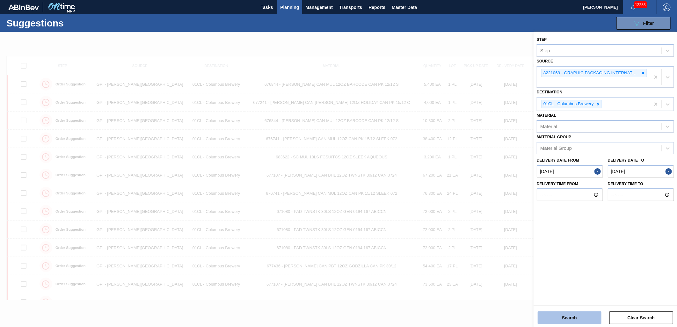
click at [577, 320] on button "Search" at bounding box center [570, 318] width 64 height 13
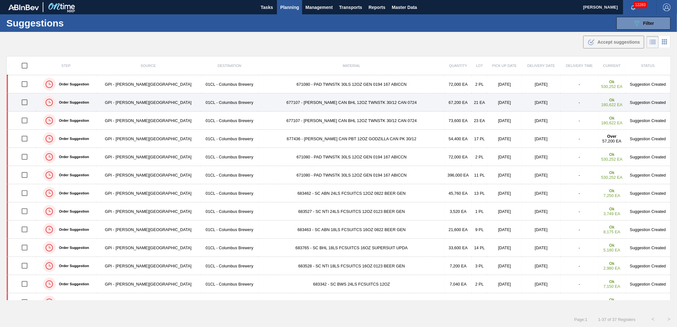
drag, startPoint x: 26, startPoint y: 85, endPoint x: 29, endPoint y: 96, distance: 11.1
click at [26, 85] on input "checkbox" at bounding box center [24, 83] width 13 height 13
checkbox input "true"
click at [27, 102] on input "checkbox" at bounding box center [24, 102] width 13 height 13
checkbox input "true"
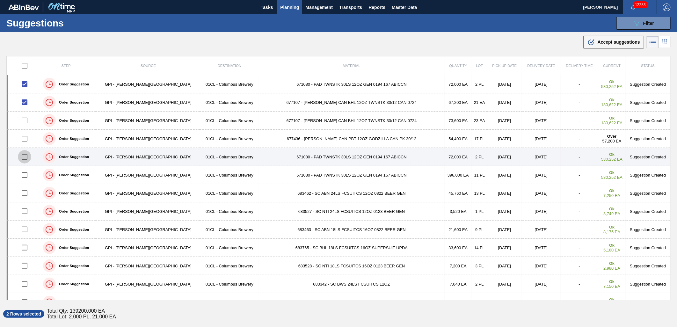
click at [27, 158] on input "checkbox" at bounding box center [24, 156] width 13 height 13
checkbox input "true"
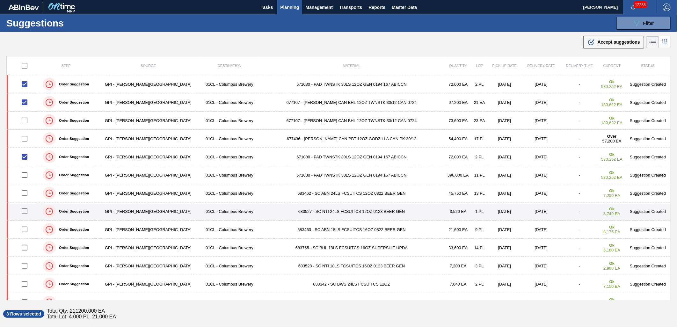
click at [26, 212] on input "checkbox" at bounding box center [24, 211] width 13 height 13
checkbox input "true"
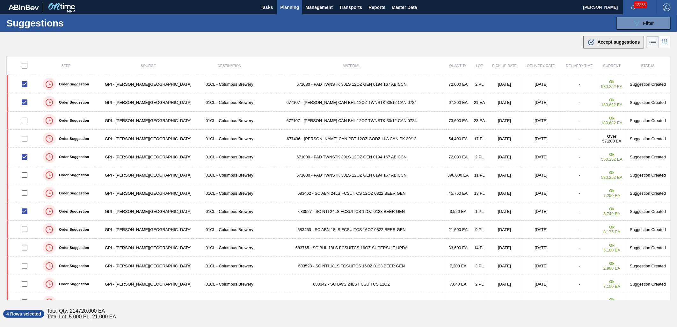
click at [622, 44] on span "Accept suggestions" at bounding box center [619, 42] width 42 height 5
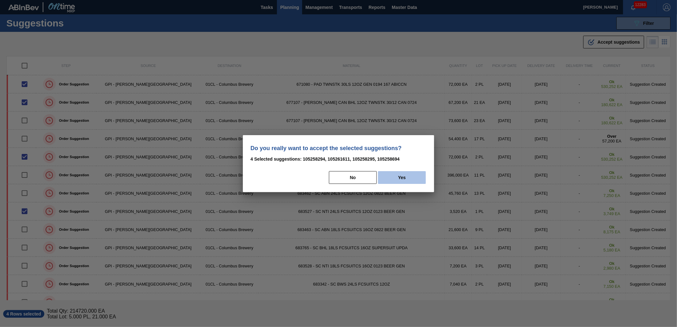
click at [388, 178] on button "Yes" at bounding box center [402, 177] width 48 height 13
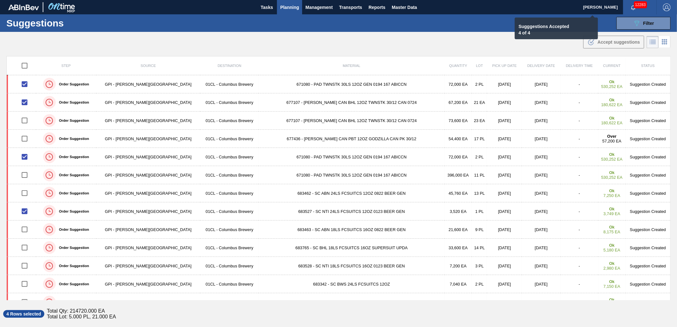
checkbox input "false"
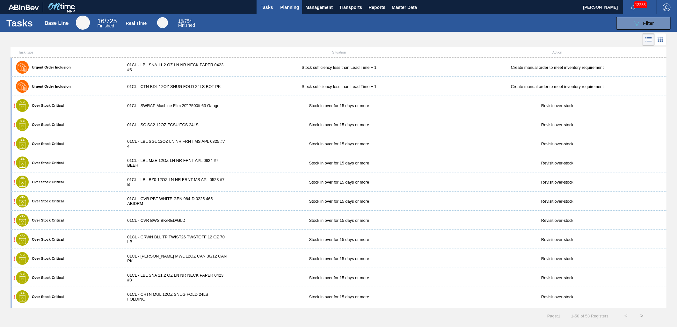
click at [293, 6] on span "Planning" at bounding box center [289, 8] width 19 height 8
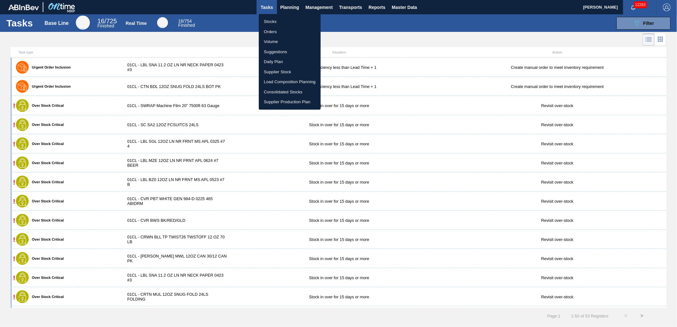
click at [276, 78] on li "Load Composition Planning" at bounding box center [290, 82] width 62 height 10
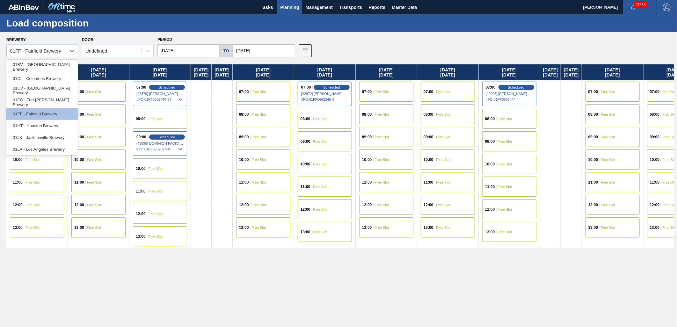
click at [62, 52] on div "01FF - Fairfield Brewery" at bounding box center [36, 51] width 59 height 9
click at [52, 80] on div "01CL - Columbus Brewery" at bounding box center [42, 79] width 72 height 12
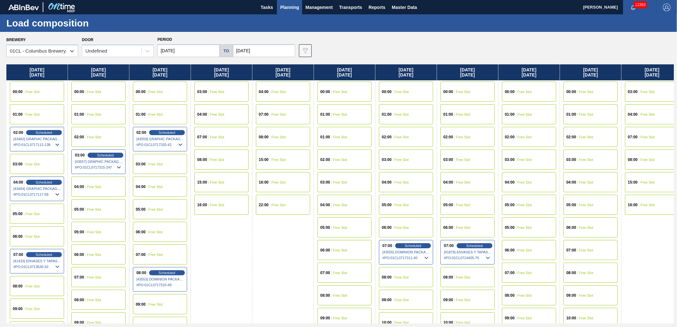
click at [346, 161] on div "02:00 Free Slot" at bounding box center [345, 160] width 54 height 20
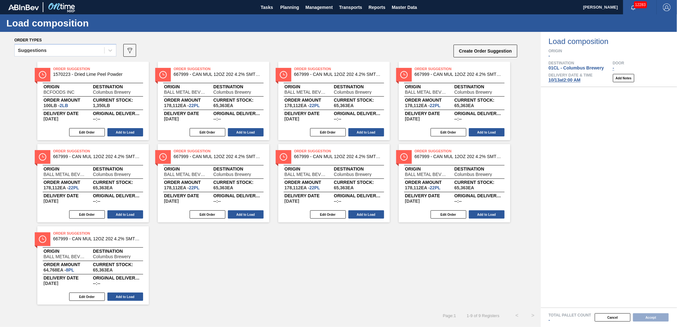
click at [91, 50] on div "Suggestions" at bounding box center [60, 50] width 90 height 9
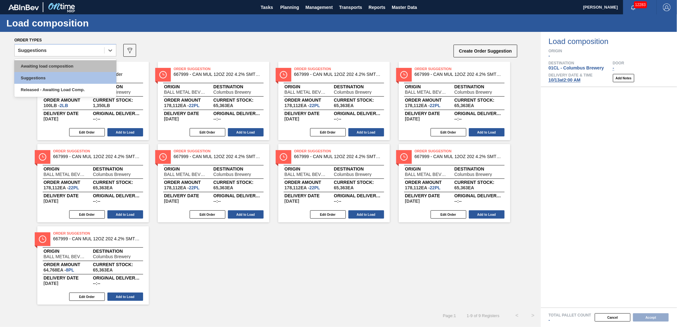
click at [71, 64] on div "Awaiting load composition" at bounding box center [65, 66] width 102 height 12
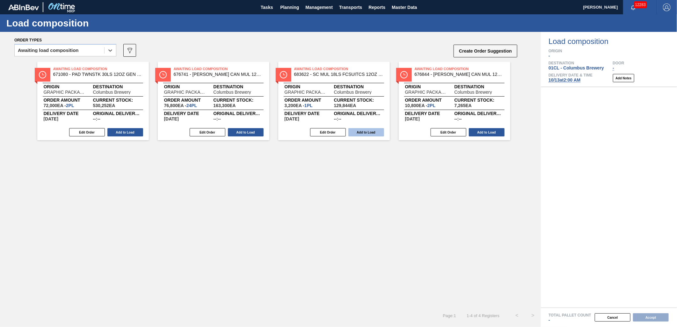
click at [361, 132] on button "Add to Load" at bounding box center [367, 132] width 36 height 8
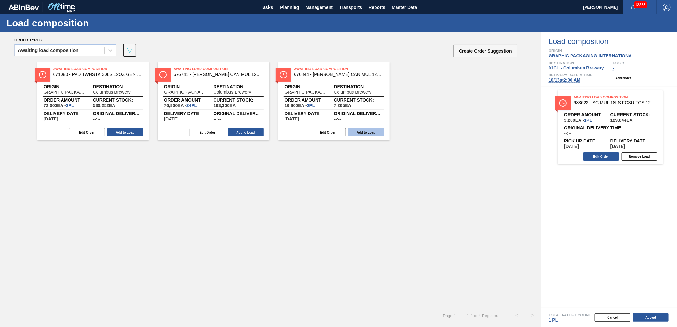
click at [369, 131] on button "Add to Load" at bounding box center [367, 132] width 36 height 8
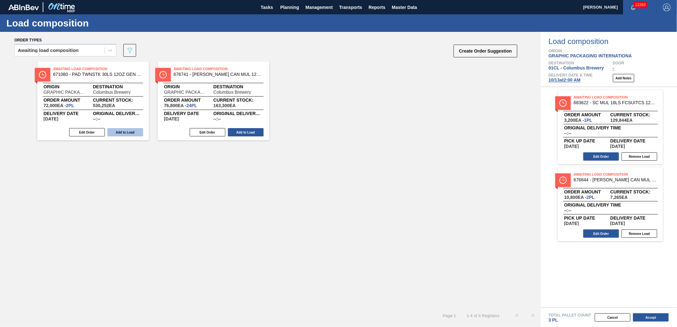
click at [130, 135] on button "Add to Load" at bounding box center [125, 132] width 36 height 8
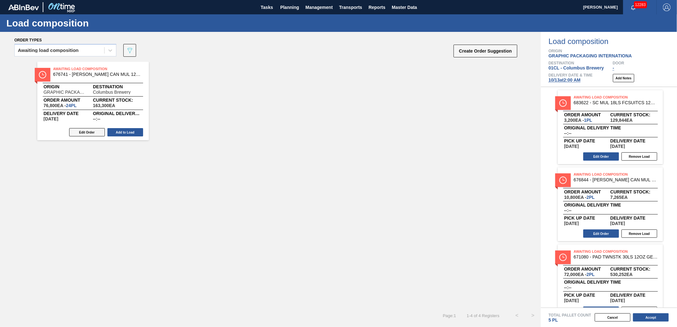
click at [96, 136] on button "Edit Order" at bounding box center [87, 132] width 36 height 8
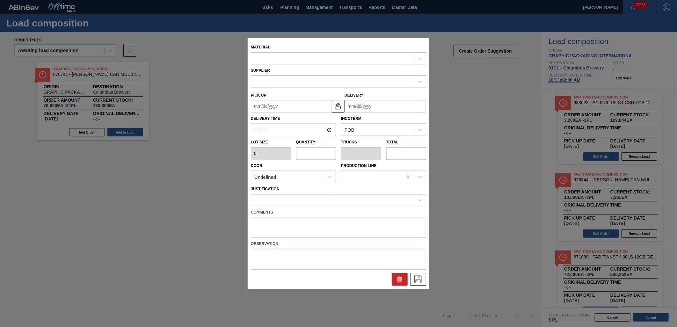
type input "3,200"
type input "24"
type input "0.923"
type input "76,800"
type up "[DATE]"
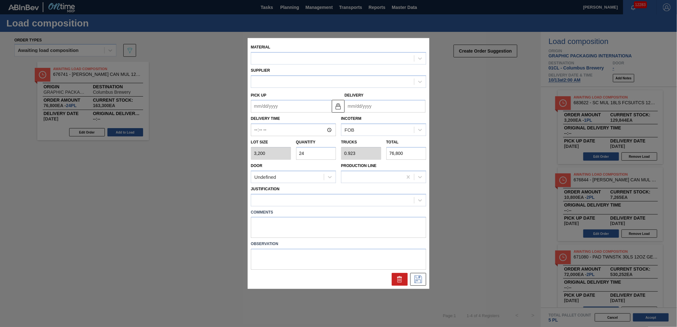
type input "[DATE]"
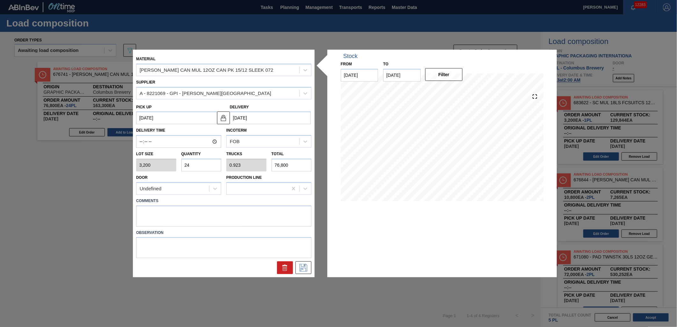
click at [202, 166] on input "24" at bounding box center [201, 165] width 40 height 13
type input "2"
type input "0.077"
type input "6,400"
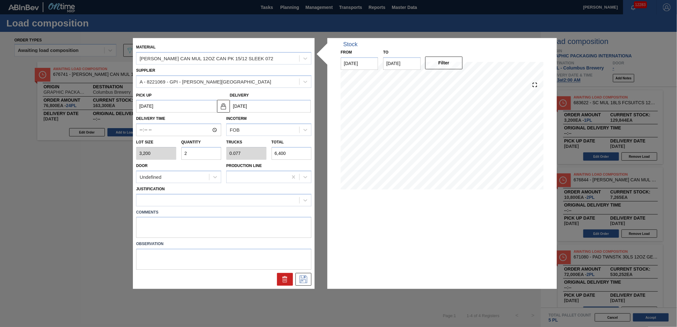
type input "21"
type input "0.808"
type input "67,200"
type input "21"
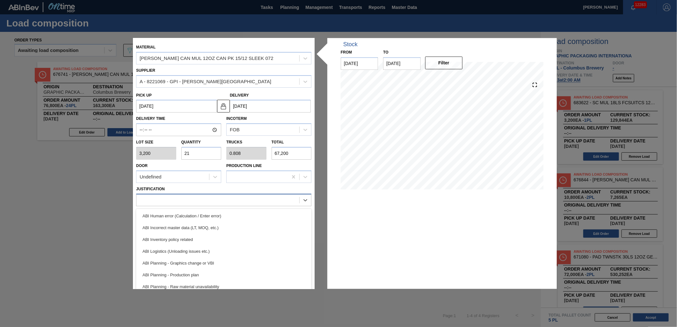
click at [209, 197] on div at bounding box center [217, 199] width 163 height 9
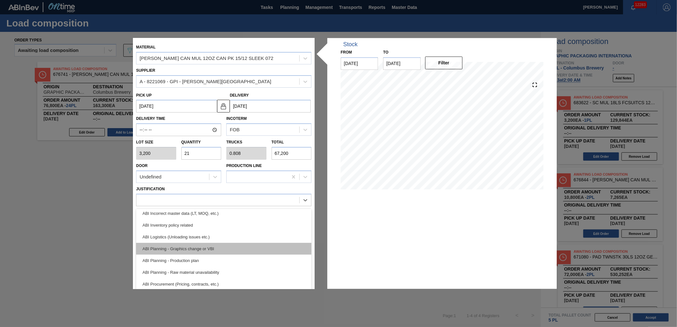
scroll to position [35, 0]
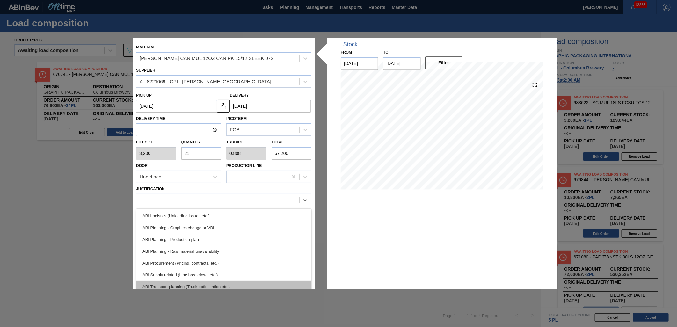
click at [228, 283] on div "ABI Transport planning (Truck optimization etc.)" at bounding box center [223, 287] width 175 height 12
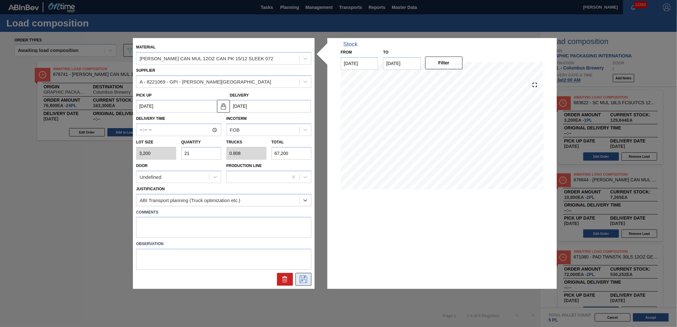
click at [311, 281] on button at bounding box center [304, 279] width 16 height 13
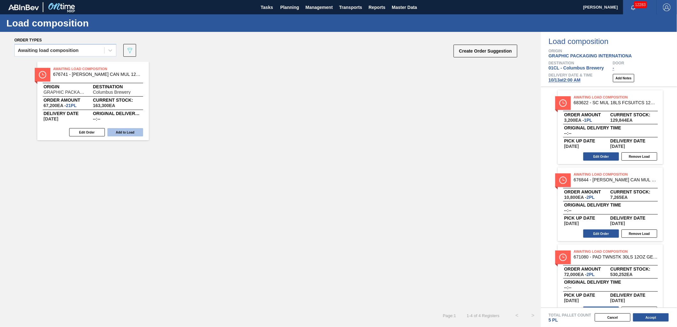
click at [129, 133] on button "Add to Load" at bounding box center [125, 132] width 36 height 8
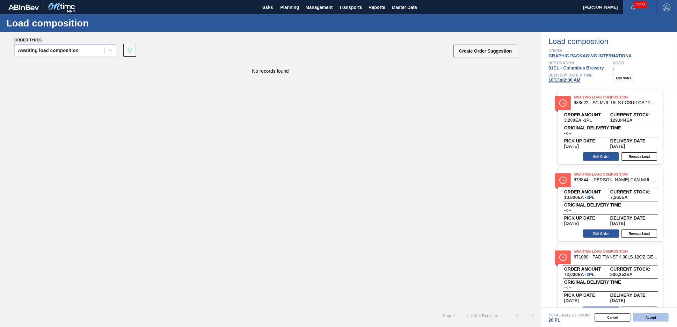
click at [651, 318] on button "Accept" at bounding box center [651, 317] width 36 height 8
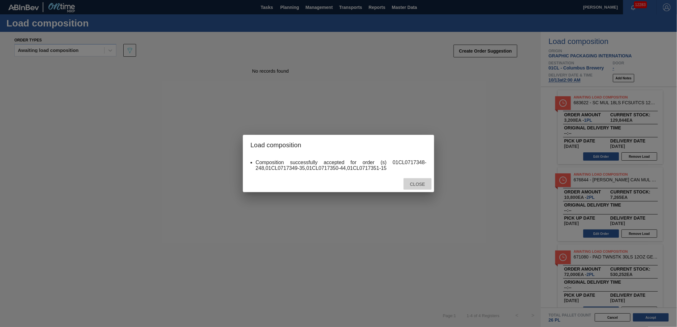
click at [415, 186] on span "Close" at bounding box center [417, 184] width 25 height 5
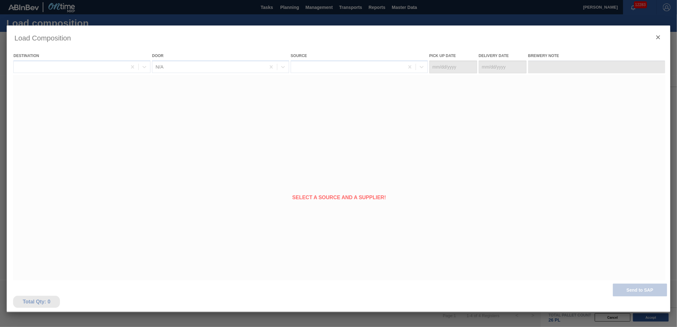
type Date "10/11/2025"
type Date "[DATE]"
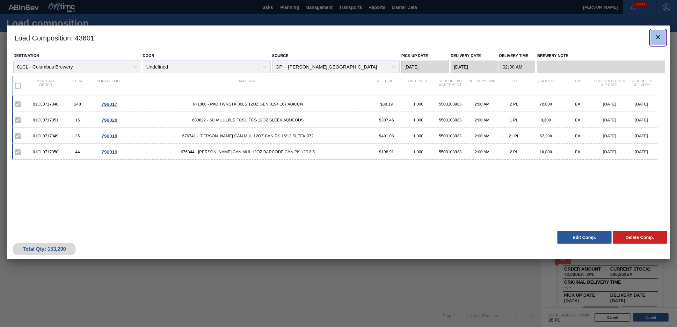
click at [656, 37] on icon "botão de ícone" at bounding box center [659, 37] width 8 height 8
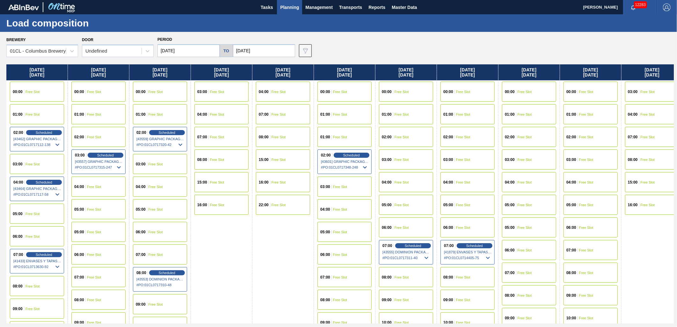
click at [472, 136] on div "02:00 Free Slot" at bounding box center [468, 137] width 54 height 20
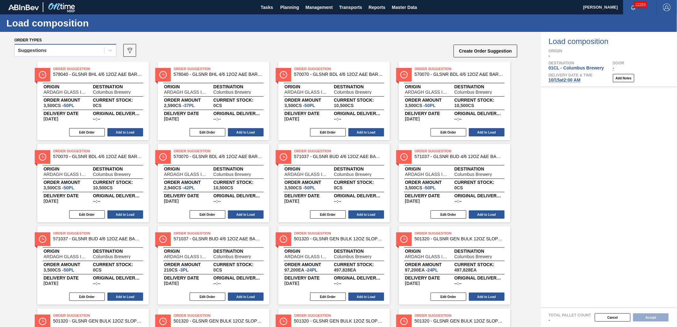
click at [96, 50] on div "Suggestions" at bounding box center [60, 50] width 90 height 9
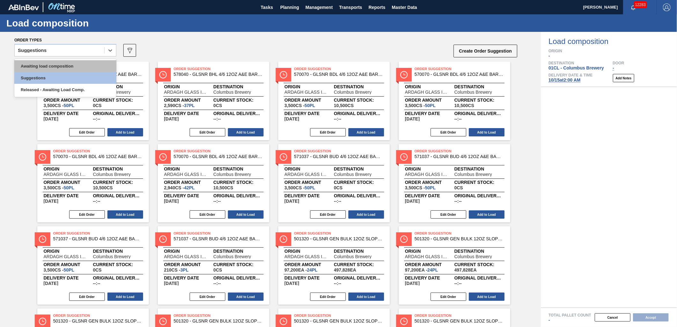
click at [88, 67] on div "Awaiting load composition" at bounding box center [65, 66] width 102 height 12
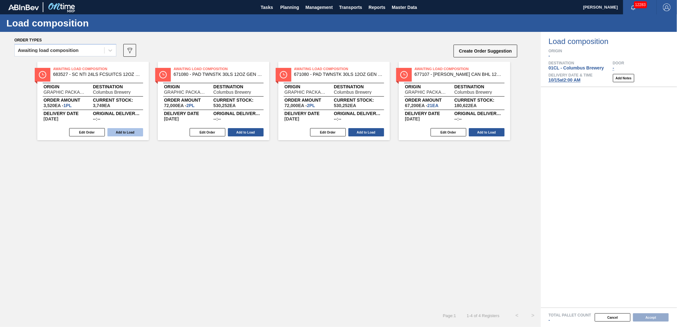
click at [119, 129] on button "Add to Load" at bounding box center [125, 132] width 36 height 8
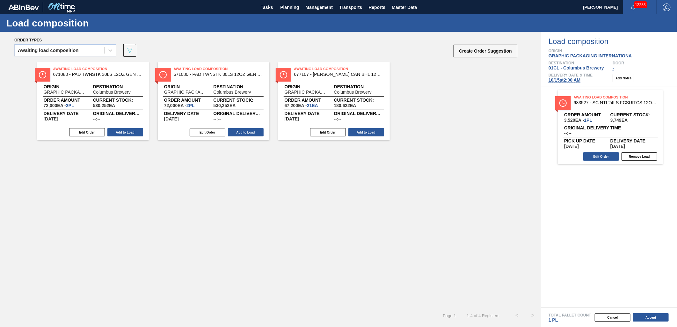
click at [119, 129] on button "Add to Load" at bounding box center [125, 132] width 36 height 8
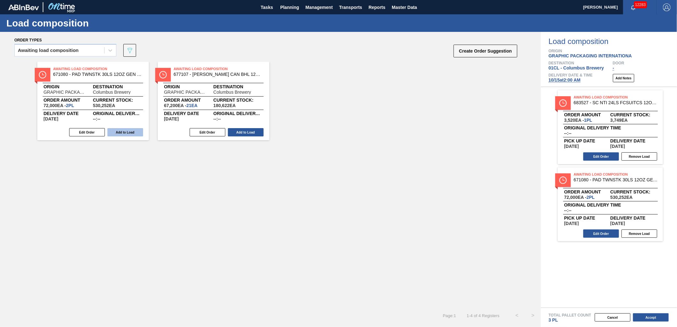
click at [119, 130] on button "Add to Load" at bounding box center [125, 132] width 36 height 8
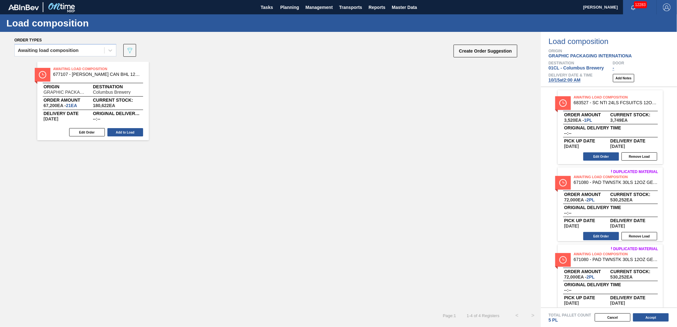
click at [119, 130] on button "Add to Load" at bounding box center [125, 132] width 36 height 8
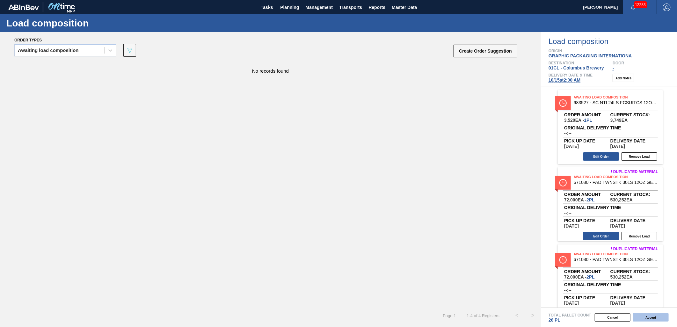
click at [654, 317] on button "Accept" at bounding box center [651, 317] width 36 height 8
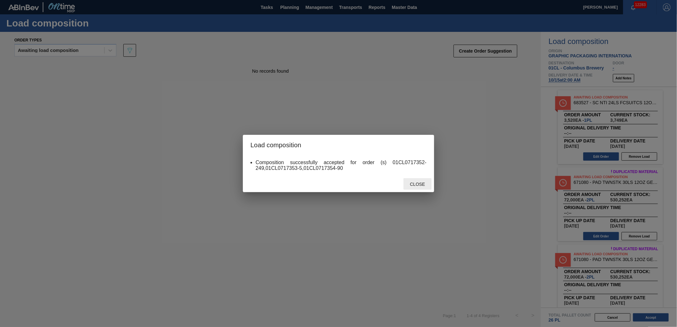
click at [428, 183] on span "Close" at bounding box center [417, 184] width 25 height 5
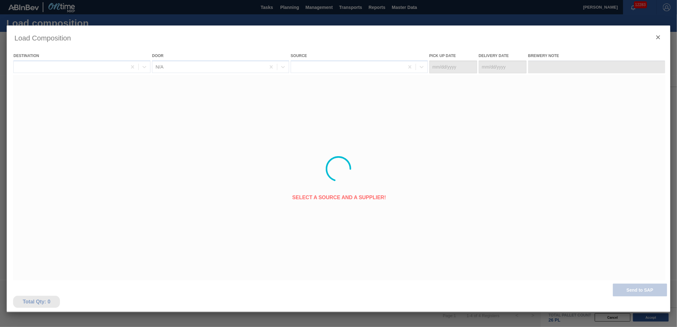
type Date "[DATE]"
type Date "10/15/2025"
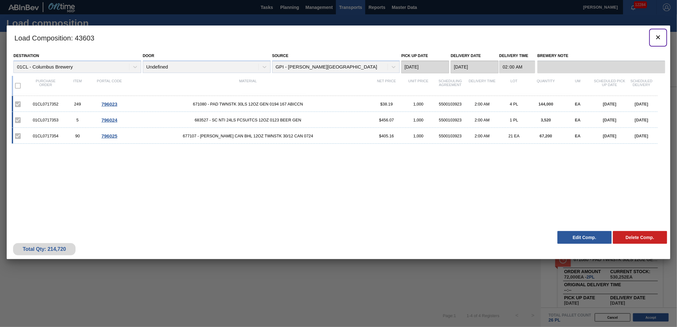
drag, startPoint x: 654, startPoint y: 38, endPoint x: 359, endPoint y: 1, distance: 297.2
click at [655, 38] on button "botão de ícone" at bounding box center [658, 37] width 15 height 15
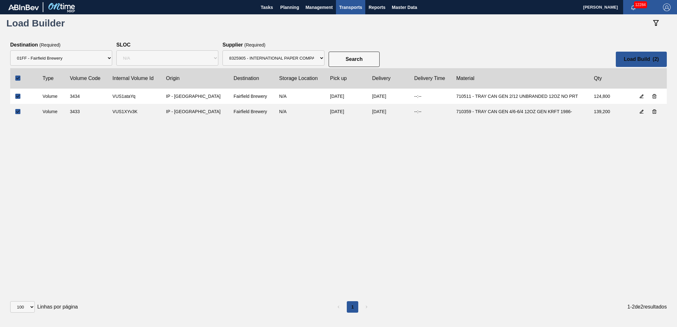
select select "8"
select select "N/A"
select select "1474"
click at [106, 165] on div "Type Volume Code Internal Volume Id Origin Destination Storage Location Pick up…" at bounding box center [338, 178] width 657 height 220
click at [20, 111] on input "checkbox" at bounding box center [17, 111] width 5 height 5
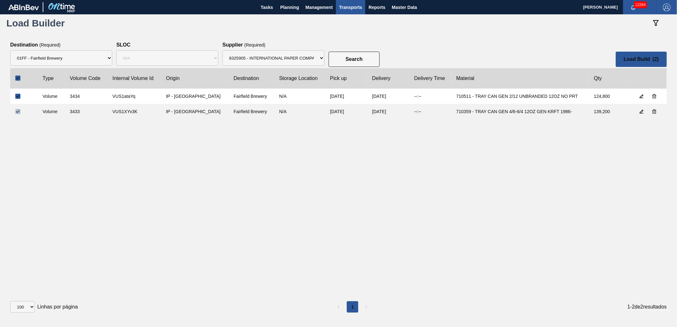
checkbox input "false"
click at [646, 55] on button "Load Build ( 1 )" at bounding box center [641, 59] width 51 height 15
select select "Undefined"
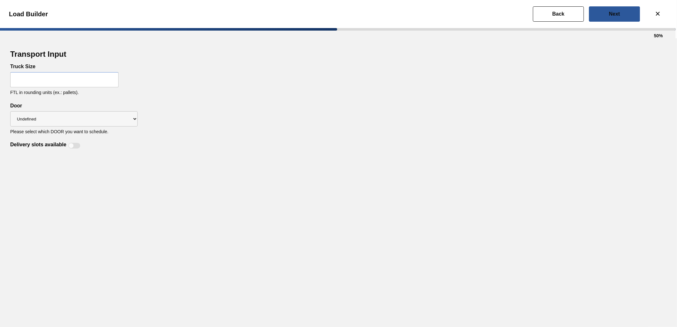
click at [75, 83] on input "text" at bounding box center [64, 79] width 108 height 15
type input "52"
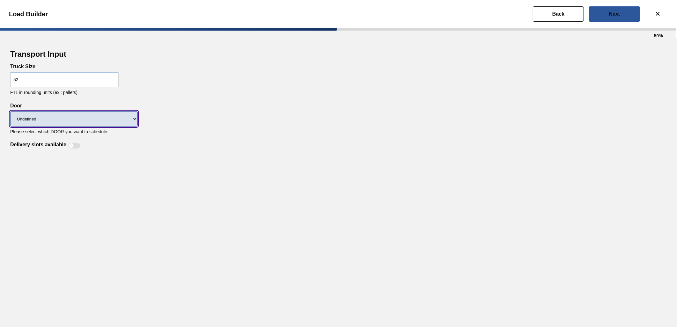
click at [82, 120] on select "Undefined DR1 DR14 DR14T" at bounding box center [74, 118] width 128 height 15
click at [10, 111] on select "Undefined DR1 DR14 DR14T" at bounding box center [74, 118] width 128 height 15
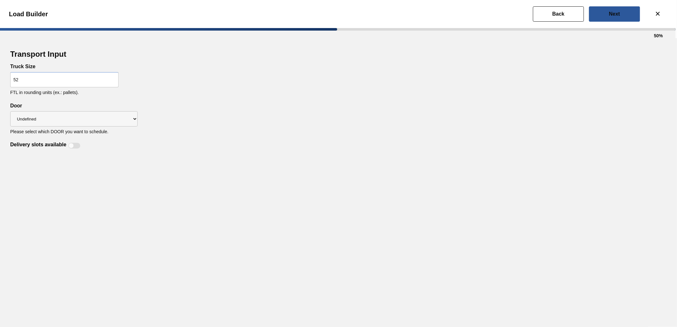
click at [71, 145] on div at bounding box center [71, 145] width 5 height 5
checkbox input "true"
click at [614, 20] on button "Next" at bounding box center [614, 13] width 51 height 15
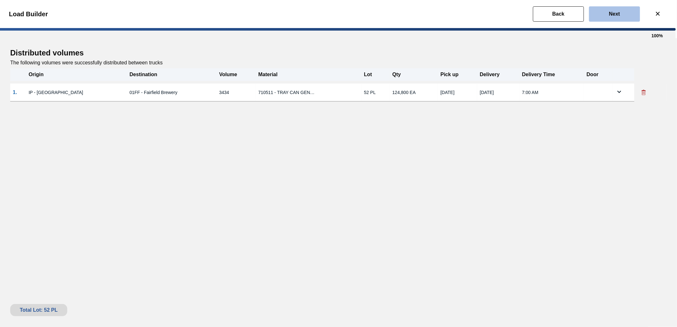
click at [614, 17] on button "Next" at bounding box center [614, 13] width 51 height 15
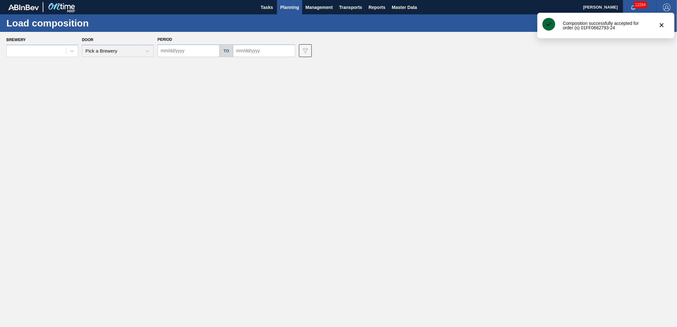
type input "[DATE]"
type input "11/03/2025"
type input "[DATE]"
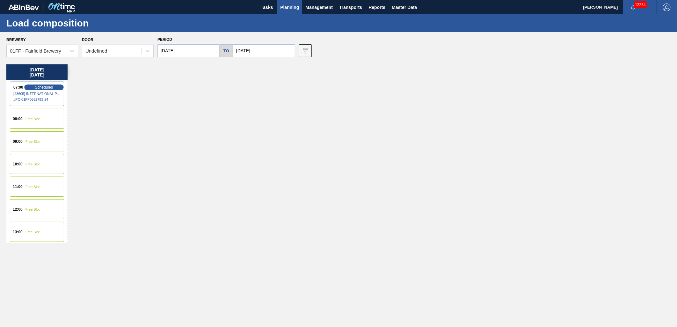
click at [41, 87] on span "Scheduled" at bounding box center [44, 87] width 18 height 4
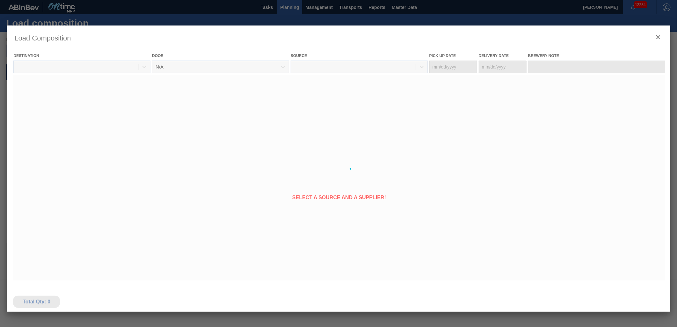
type Date "[DATE]"
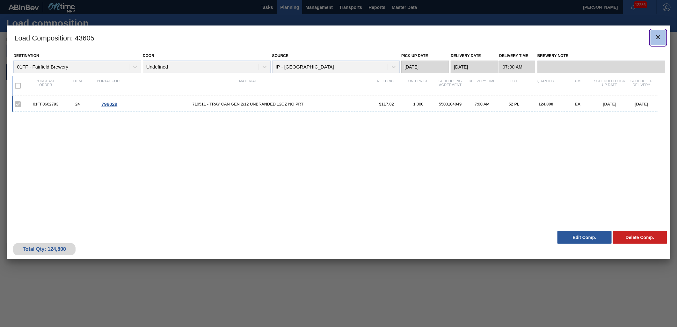
click at [655, 38] on icon "botão de ícone" at bounding box center [659, 37] width 8 height 8
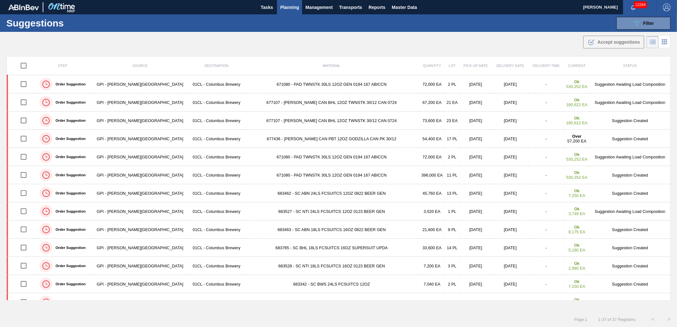
click at [285, 11] on span "Planning" at bounding box center [289, 8] width 19 height 8
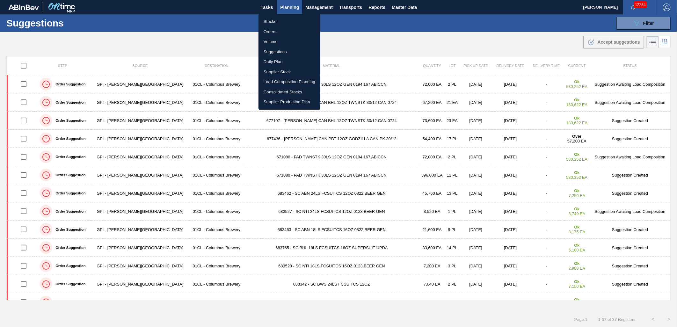
click at [276, 22] on li "Stocks" at bounding box center [290, 22] width 62 height 10
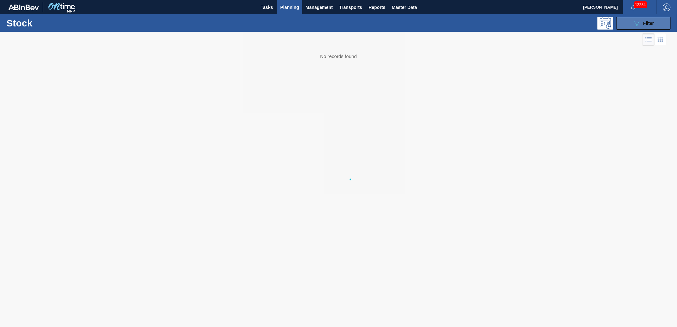
click at [642, 26] on div "089F7B8B-B2A5-4AFE-B5C0-19BA573D28AC Filter" at bounding box center [643, 23] width 21 height 8
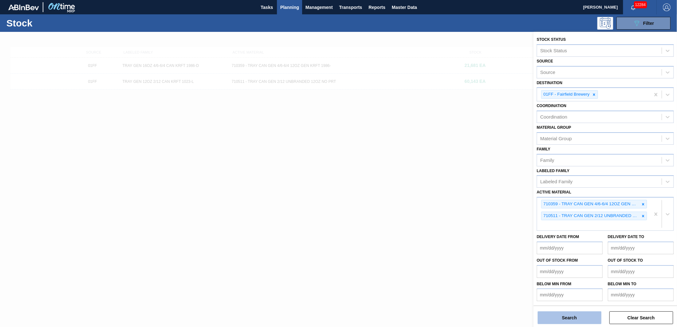
click at [575, 317] on button "Search" at bounding box center [570, 318] width 64 height 13
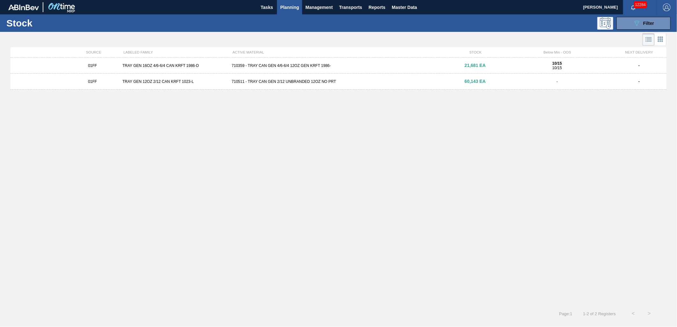
click at [243, 81] on div "710511 - TRAY CAN GEN 2/12 UNBRANDED 12OZ NO PRT" at bounding box center [338, 81] width 219 height 4
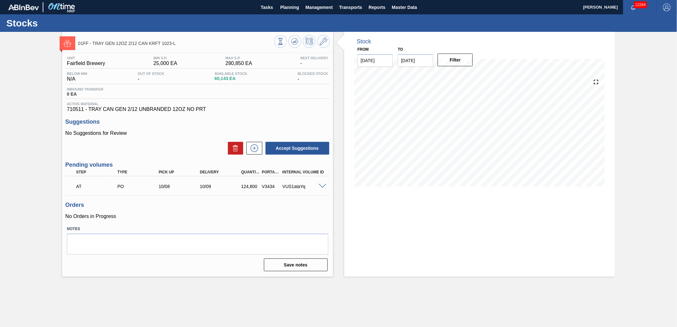
click at [321, 187] on span at bounding box center [323, 186] width 8 height 5
